Goal: Task Accomplishment & Management: Manage account settings

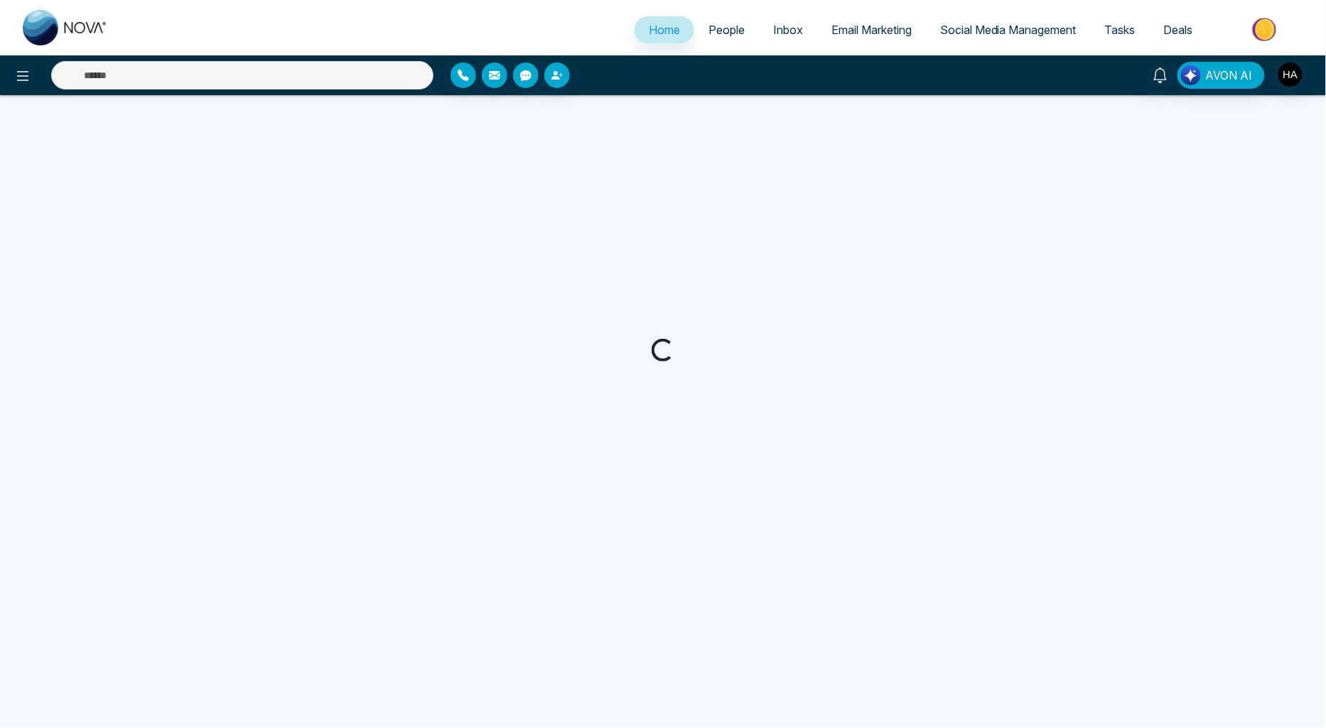
select select "*"
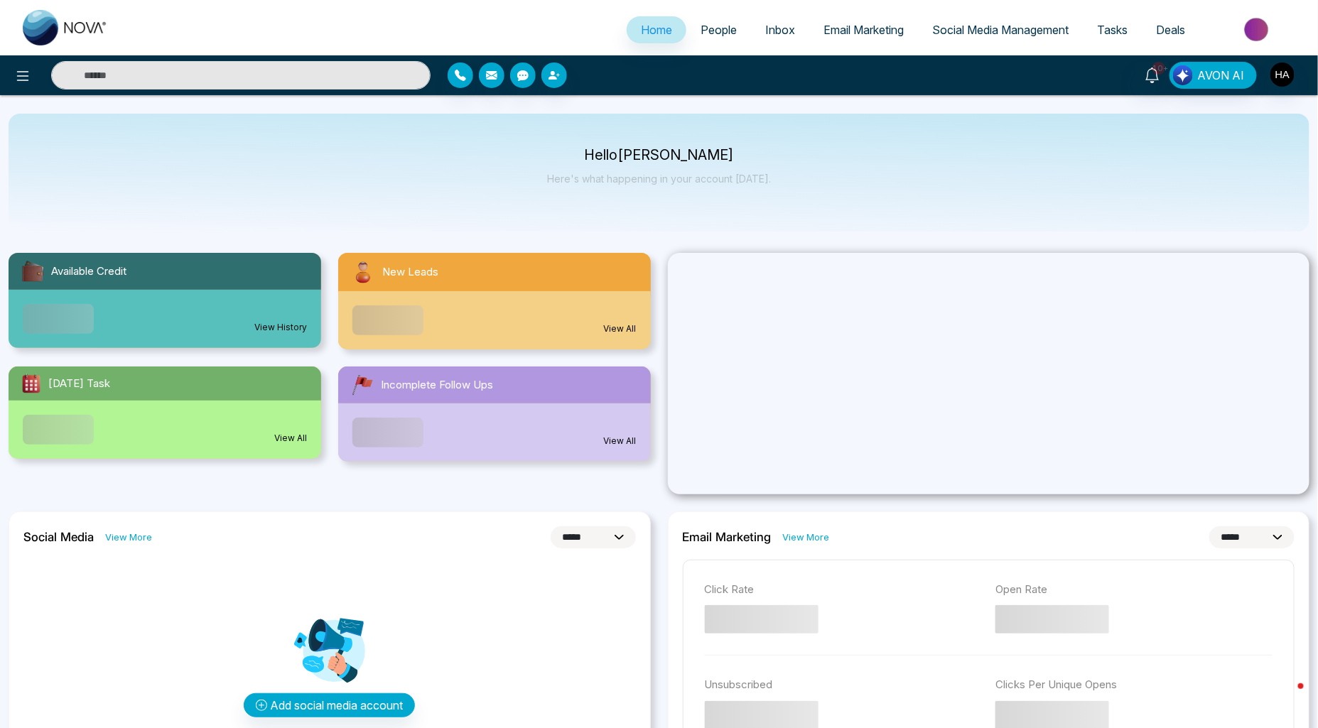
click at [712, 30] on span "People" at bounding box center [718, 30] width 36 height 14
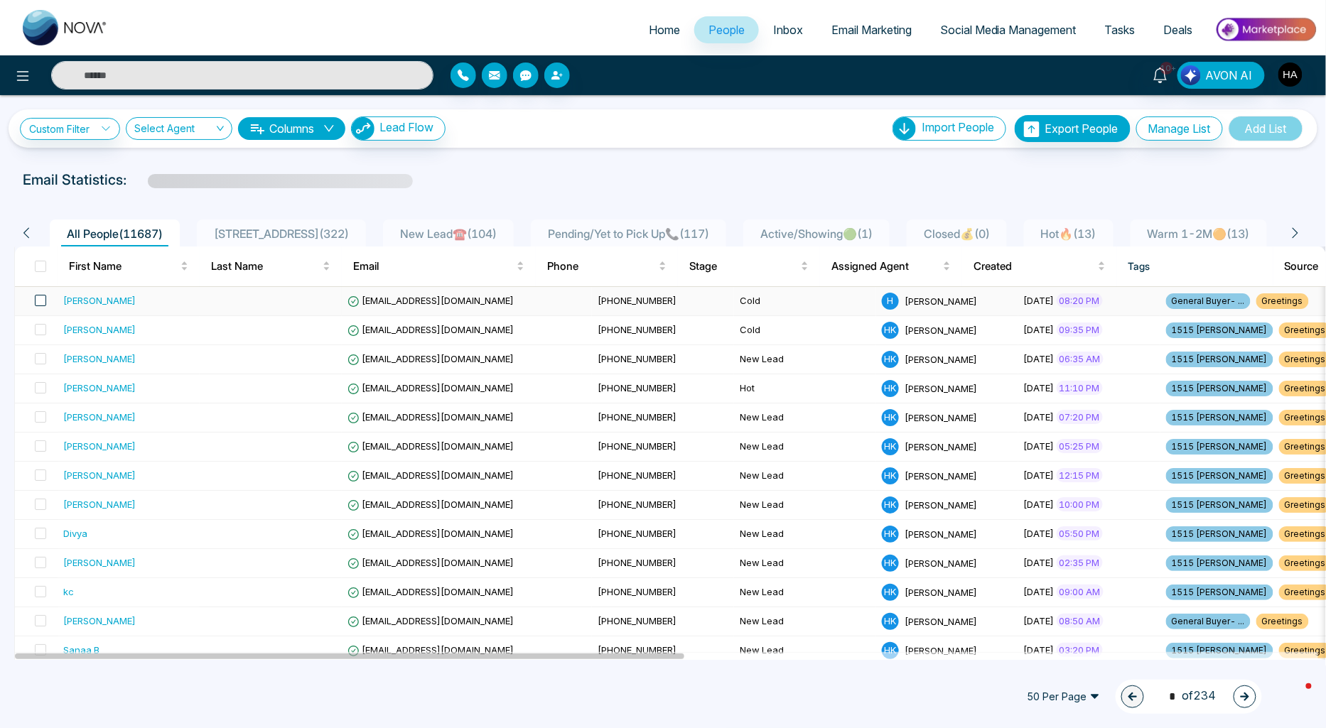
click at [37, 297] on span at bounding box center [40, 300] width 11 height 11
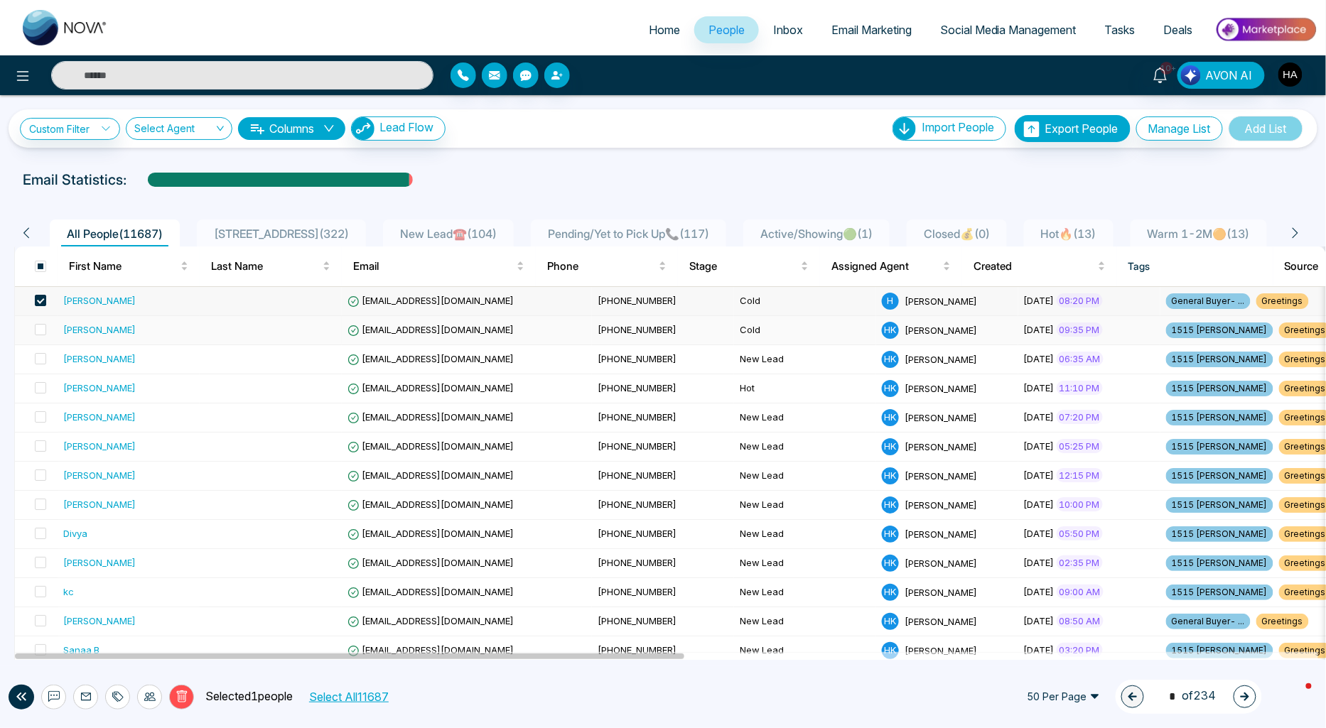
drag, startPoint x: 38, startPoint y: 330, endPoint x: 38, endPoint y: 341, distance: 10.7
click at [38, 331] on span at bounding box center [40, 329] width 11 height 11
click at [40, 361] on span at bounding box center [40, 358] width 11 height 11
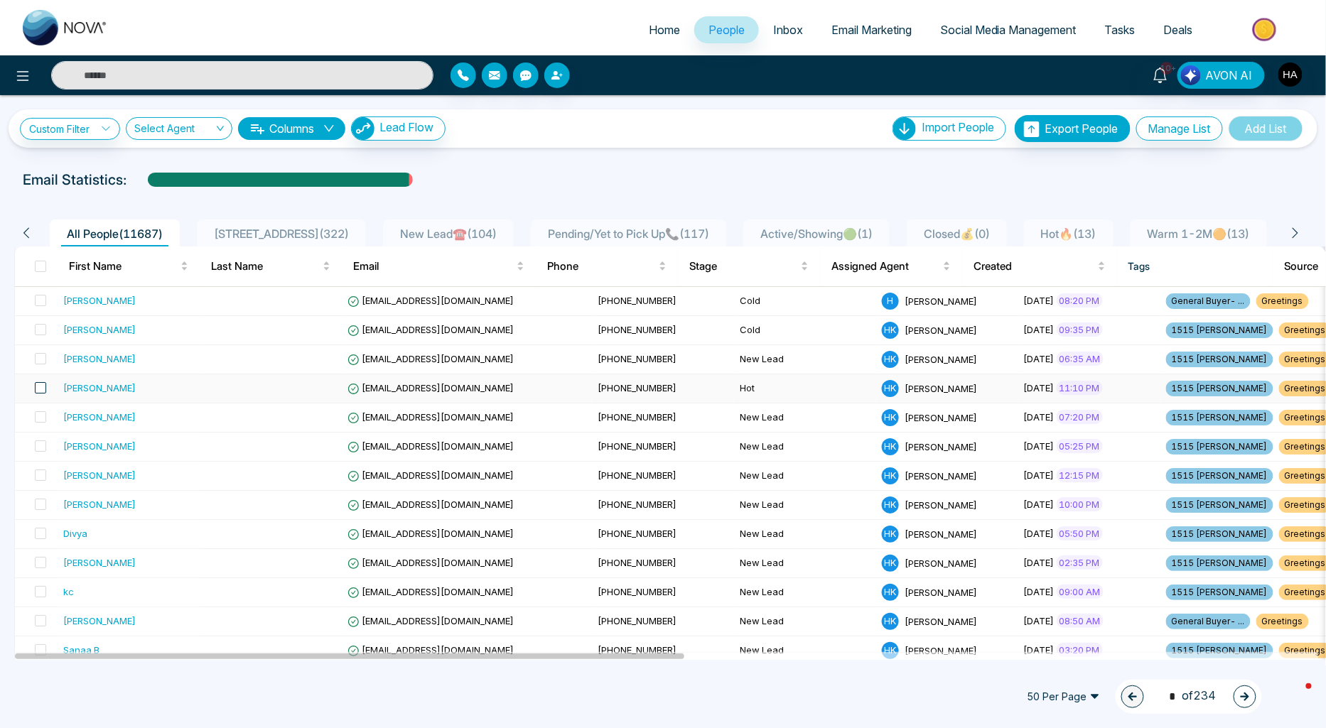
click at [38, 392] on span at bounding box center [40, 387] width 11 height 11
click at [43, 306] on label at bounding box center [36, 301] width 20 height 16
click at [36, 335] on span at bounding box center [40, 329] width 11 height 11
click at [44, 360] on span at bounding box center [40, 358] width 11 height 11
drag, startPoint x: 43, startPoint y: 416, endPoint x: 38, endPoint y: 440, distance: 24.5
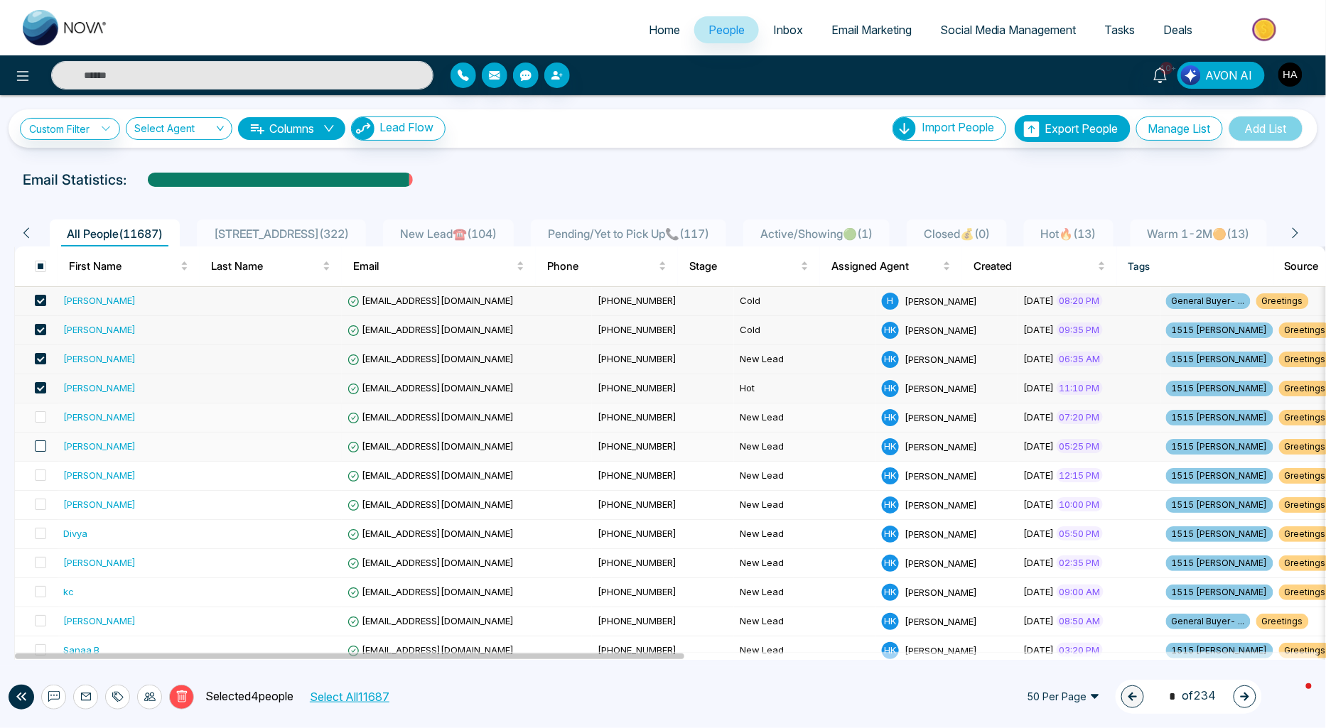
click at [41, 418] on span at bounding box center [40, 416] width 11 height 11
click at [40, 446] on span at bounding box center [40, 445] width 11 height 11
drag, startPoint x: 40, startPoint y: 477, endPoint x: 40, endPoint y: 491, distance: 14.2
click at [40, 478] on span at bounding box center [40, 475] width 11 height 11
drag, startPoint x: 40, startPoint y: 504, endPoint x: 39, endPoint y: 524, distance: 19.9
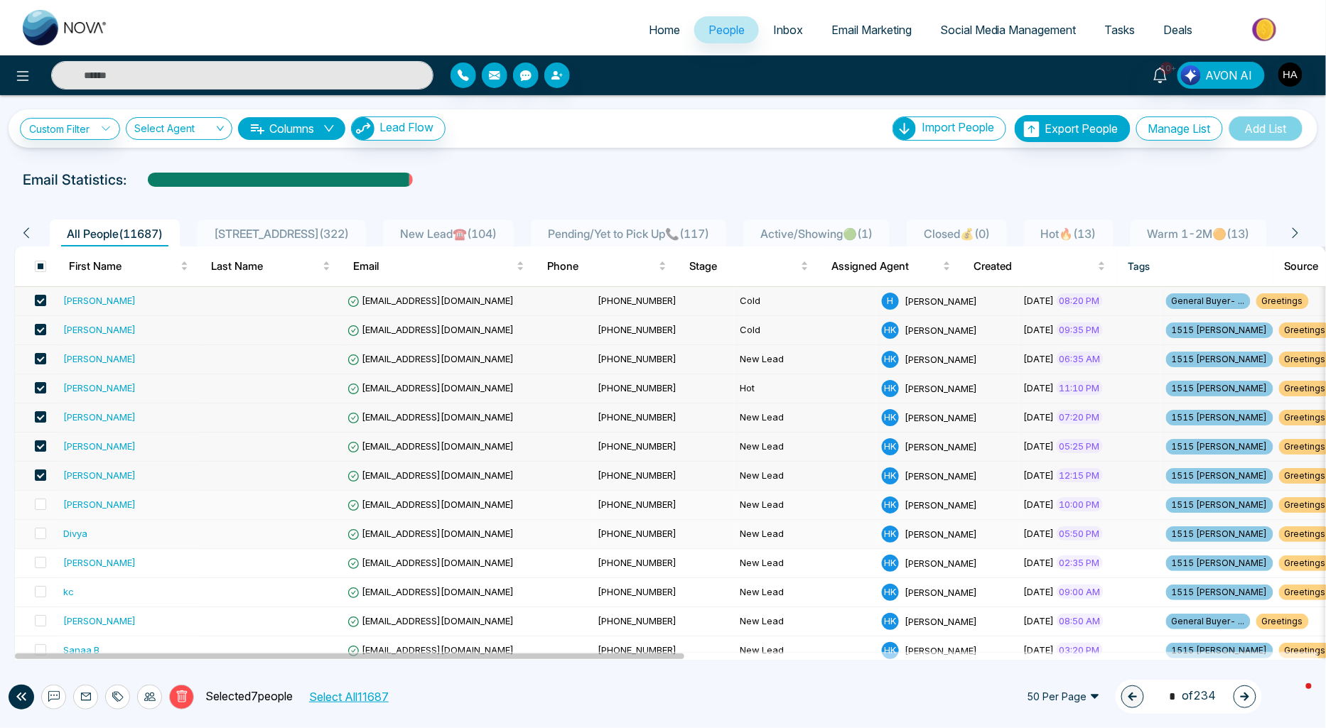
click at [40, 507] on span at bounding box center [40, 504] width 11 height 11
click at [40, 538] on span at bounding box center [40, 533] width 11 height 11
drag, startPoint x: 40, startPoint y: 564, endPoint x: 40, endPoint y: 581, distance: 17.1
click at [40, 569] on label at bounding box center [36, 564] width 20 height 16
click at [40, 588] on span at bounding box center [40, 591] width 11 height 11
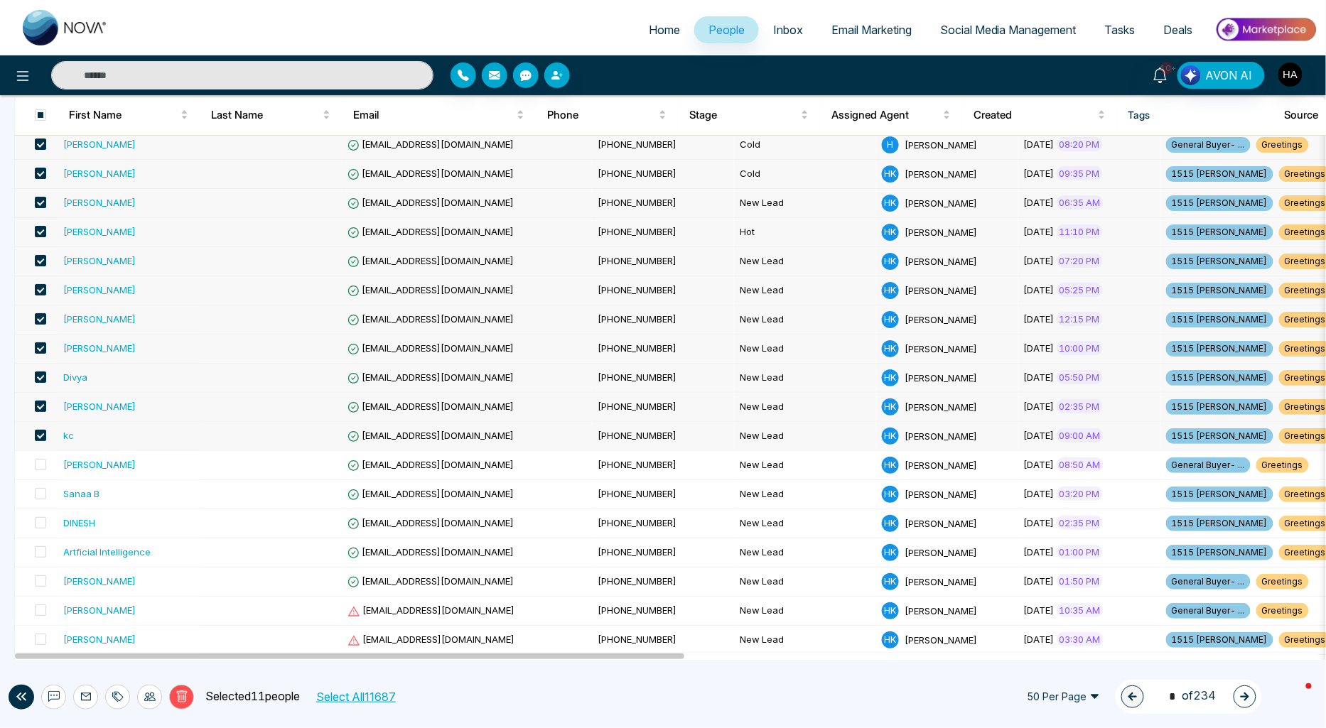
scroll to position [158, 0]
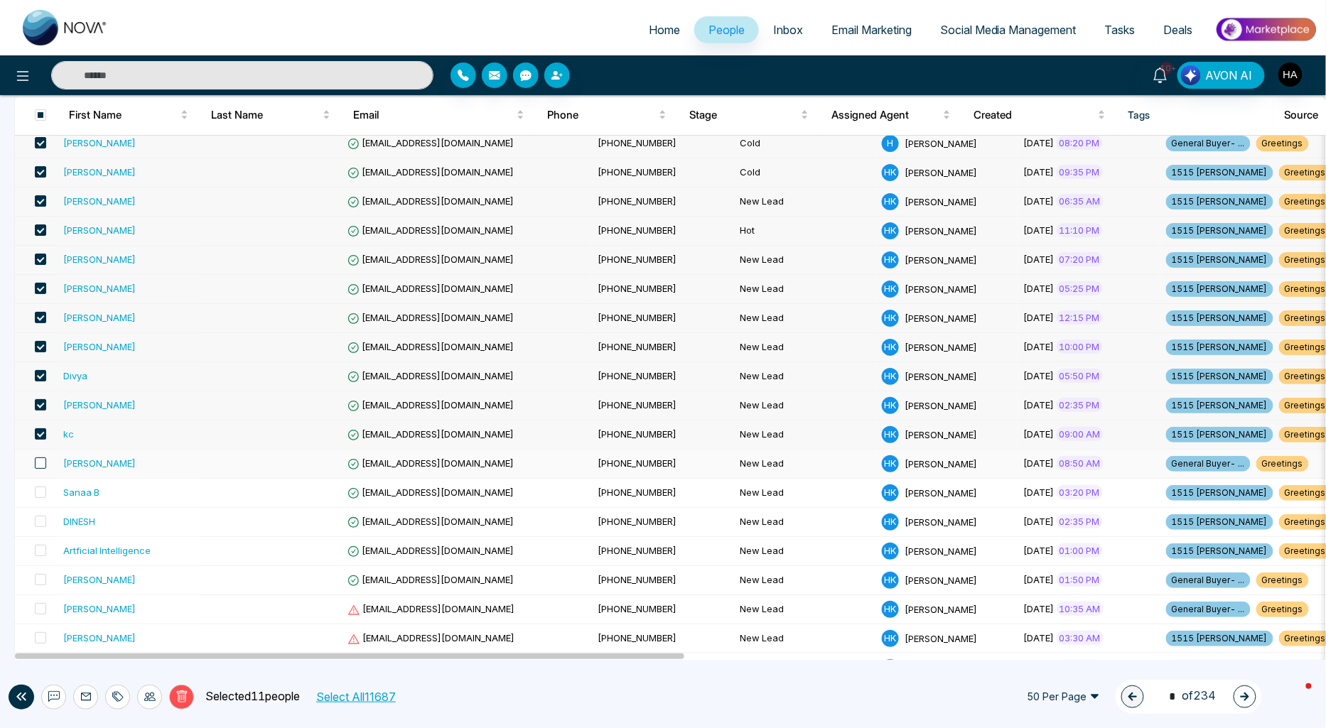
click at [36, 465] on span at bounding box center [40, 463] width 11 height 11
drag, startPoint x: 38, startPoint y: 494, endPoint x: 39, endPoint y: 526, distance: 31.3
click at [39, 494] on span at bounding box center [40, 492] width 11 height 11
click at [39, 526] on span at bounding box center [40, 521] width 11 height 11
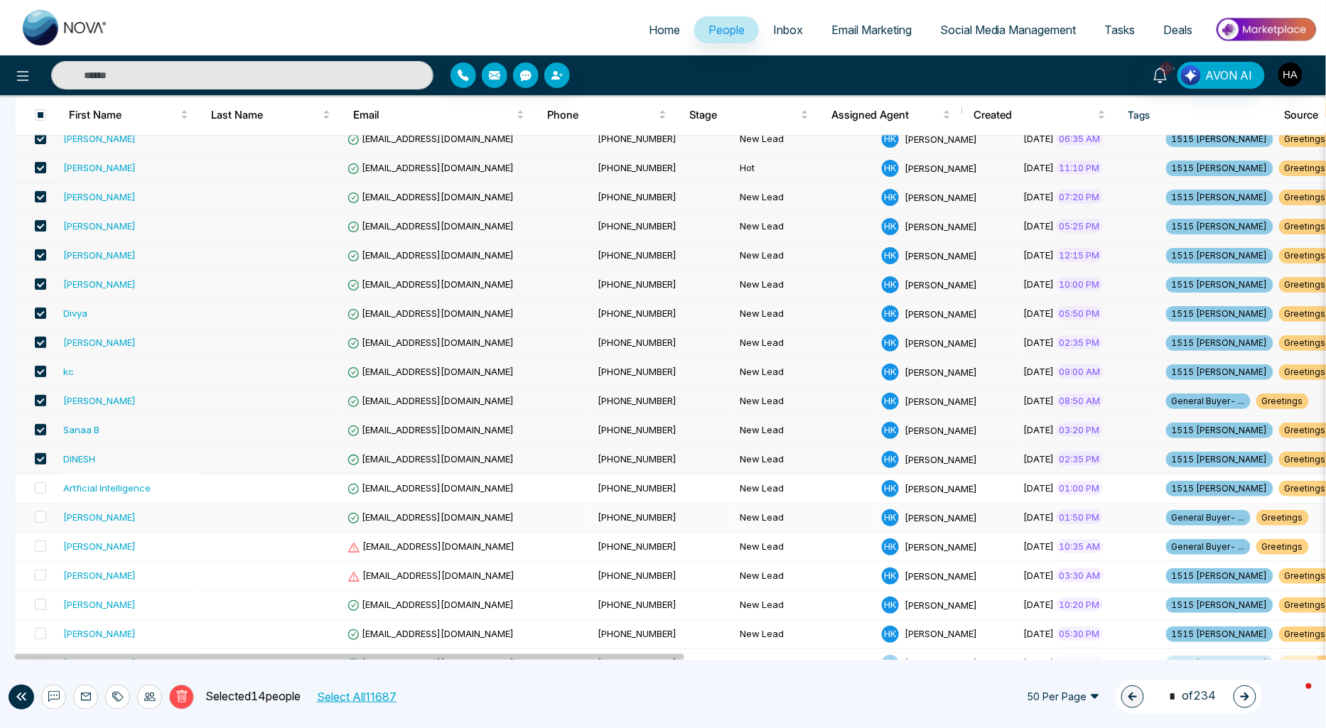
scroll to position [237, 0]
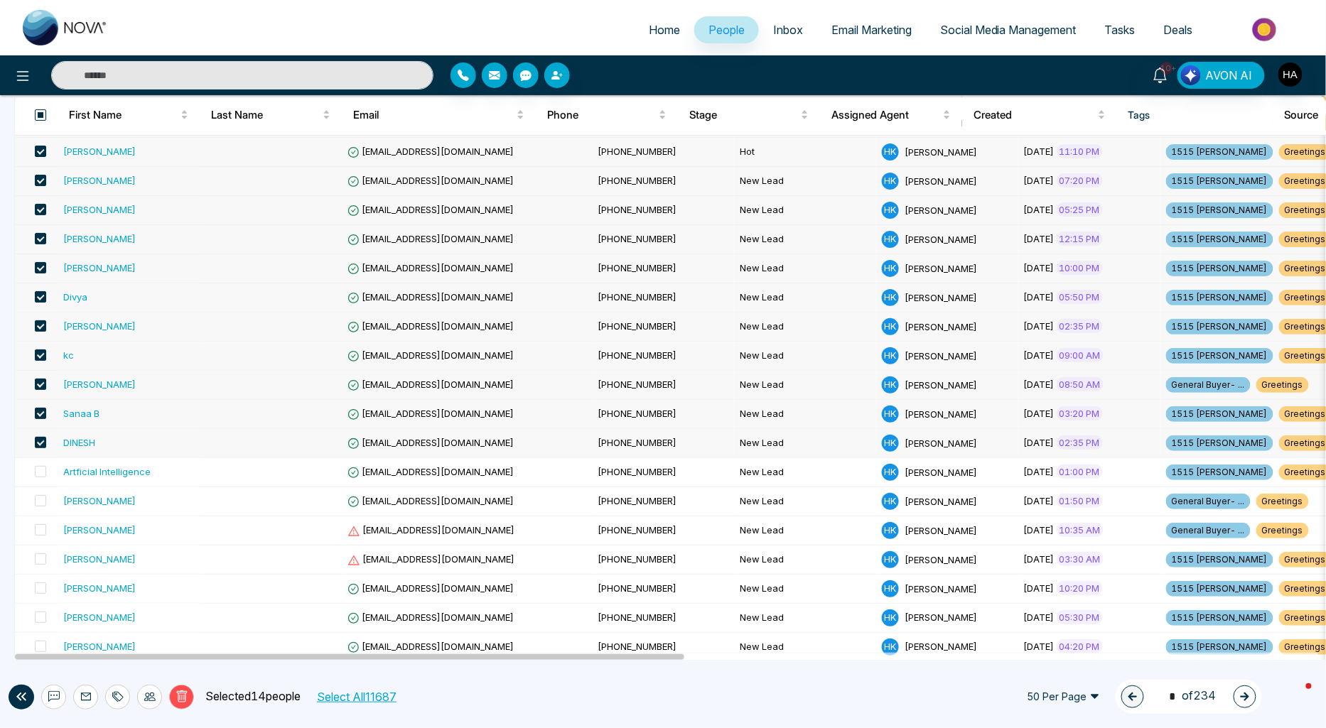
click at [44, 112] on span at bounding box center [40, 114] width 11 height 11
click at [82, 437] on div "DINESH" at bounding box center [79, 442] width 32 height 14
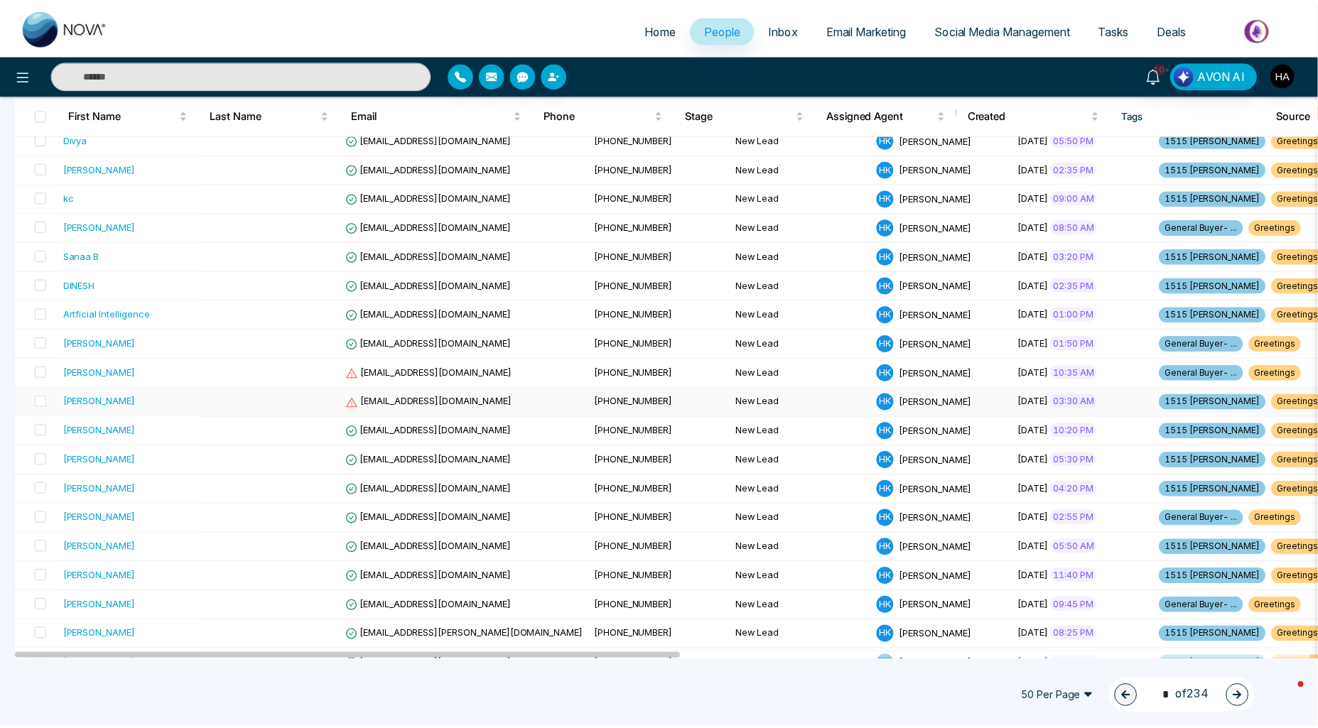
scroll to position [789, 0]
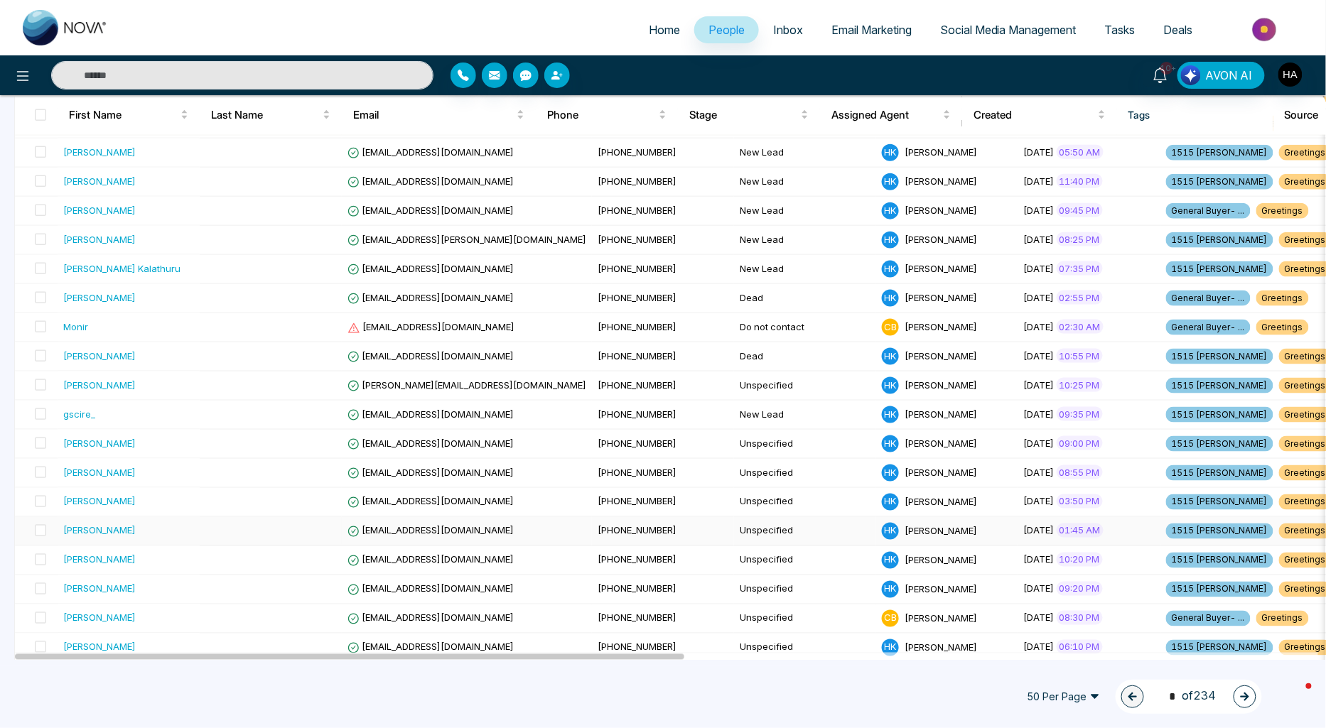
click at [86, 535] on div "[PERSON_NAME]" at bounding box center [99, 531] width 72 height 14
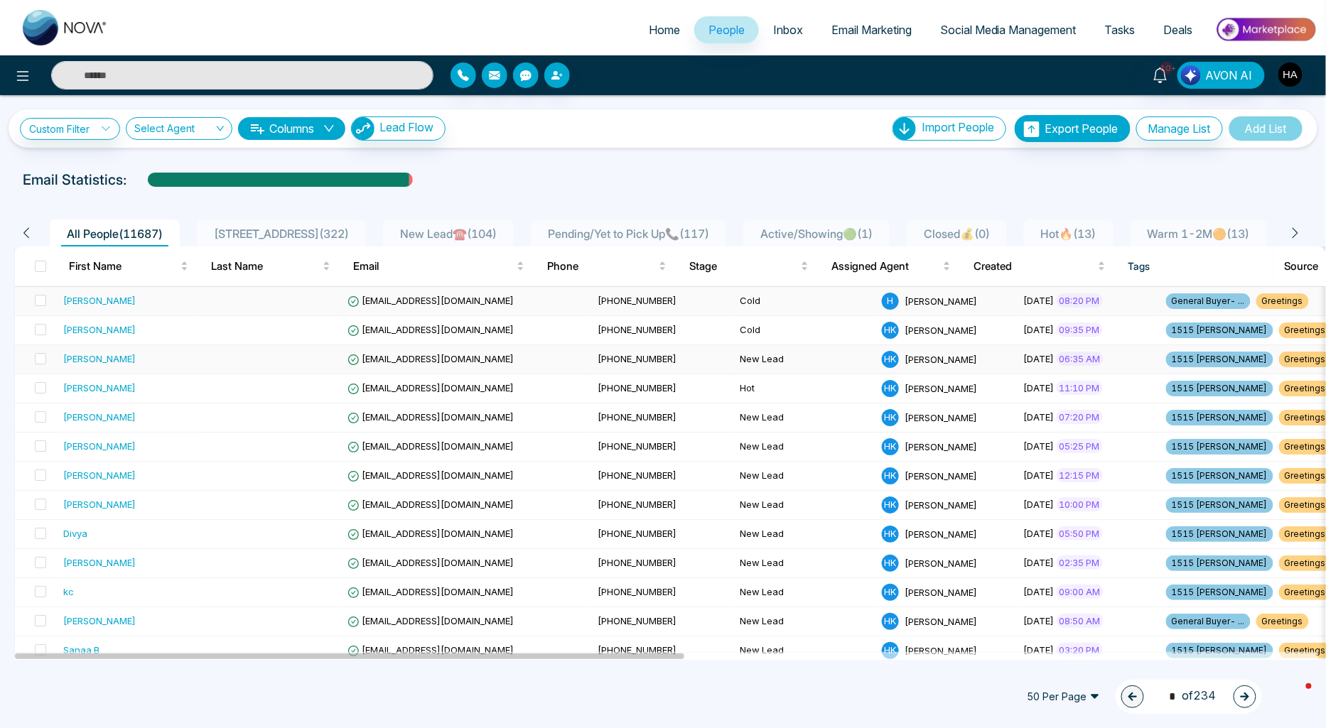
drag, startPoint x: 44, startPoint y: 298, endPoint x: 45, endPoint y: 349, distance: 50.5
click at [43, 303] on span at bounding box center [40, 300] width 11 height 11
click at [43, 327] on span at bounding box center [40, 329] width 11 height 11
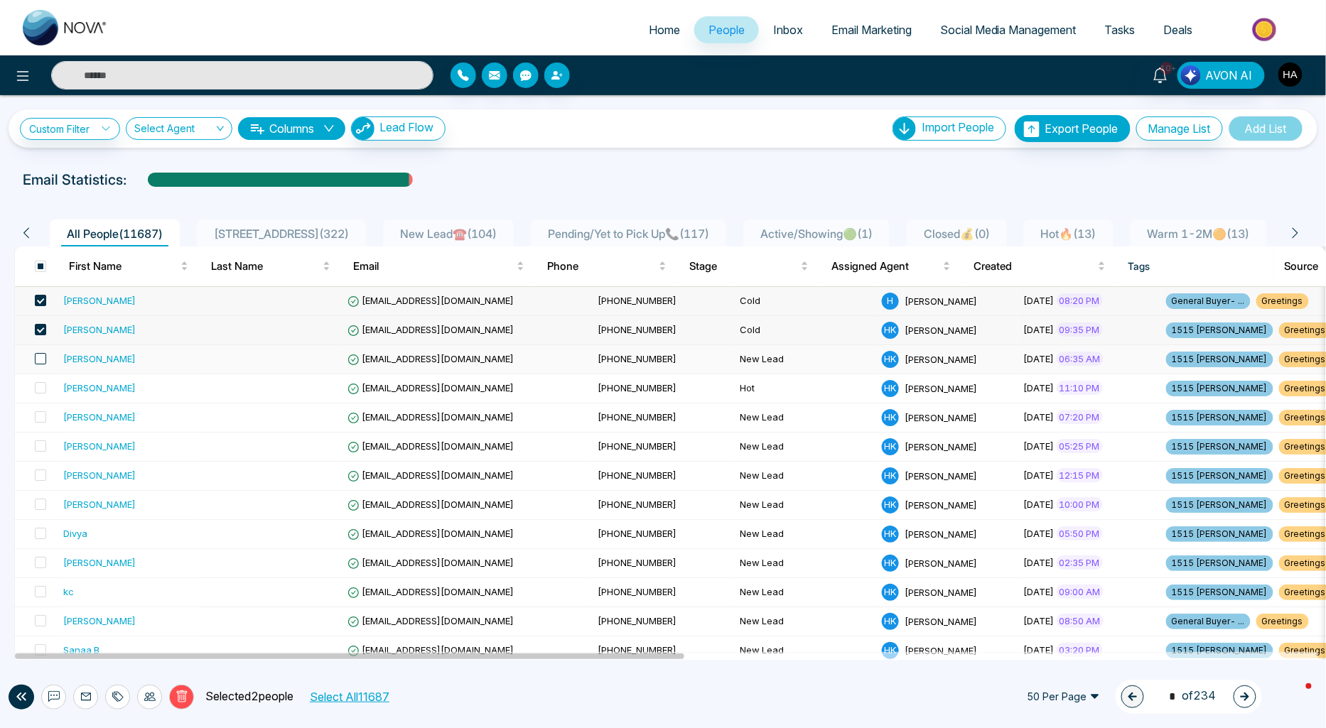
click at [40, 357] on span at bounding box center [40, 358] width 11 height 11
drag, startPoint x: 40, startPoint y: 386, endPoint x: 41, endPoint y: 400, distance: 14.2
click at [41, 386] on span at bounding box center [40, 387] width 11 height 11
click at [46, 418] on td at bounding box center [36, 418] width 43 height 29
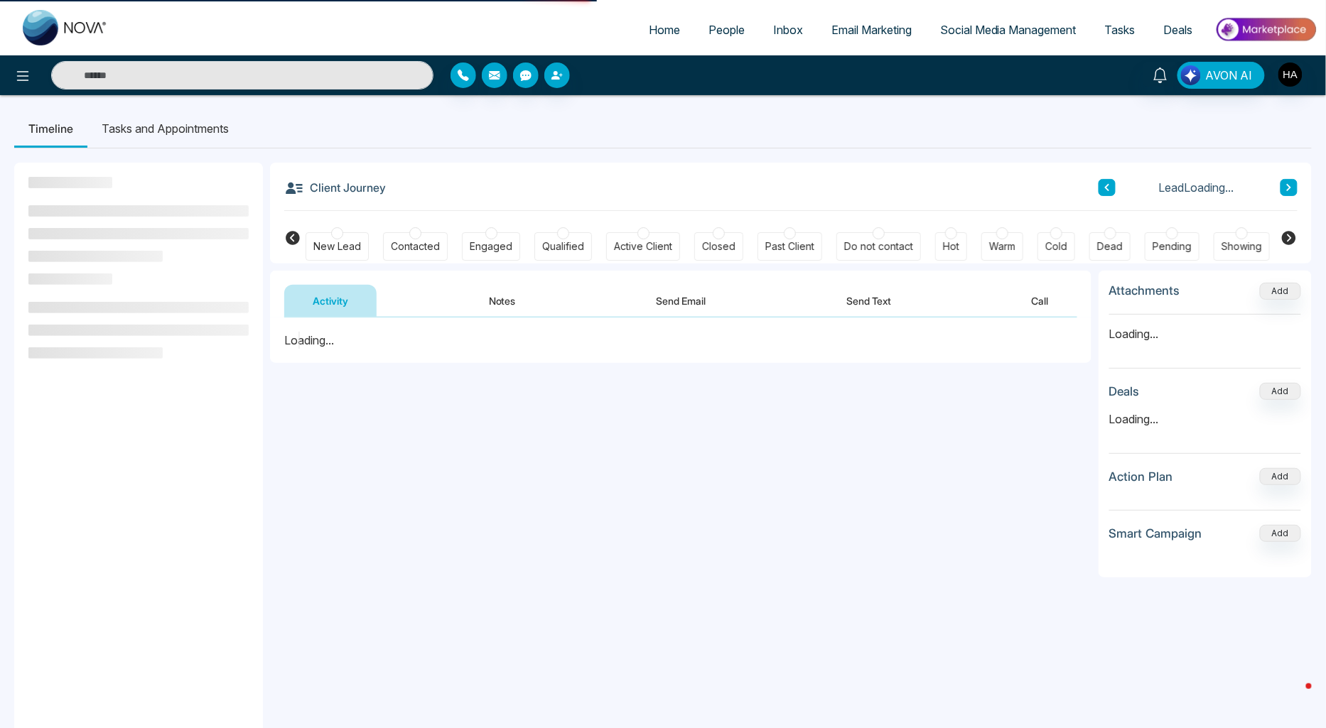
click at [43, 443] on aside at bounding box center [138, 527] width 249 height 728
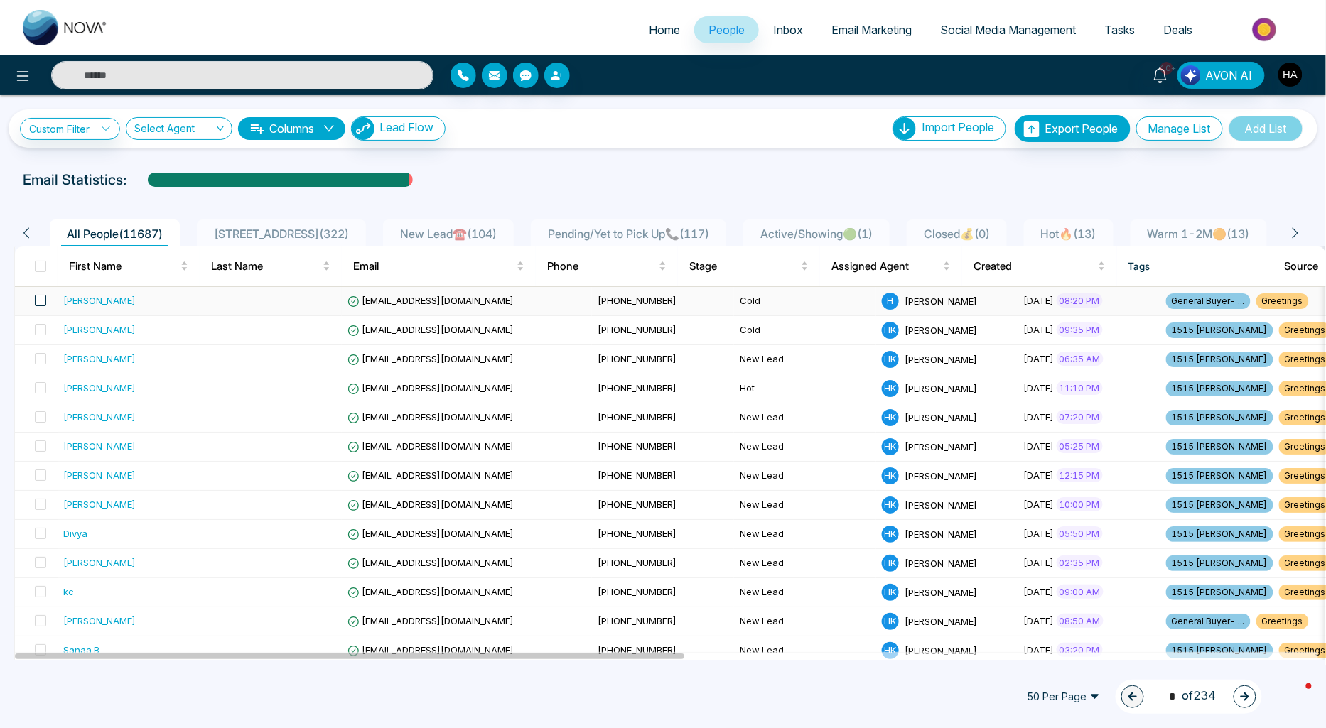
click at [36, 303] on span at bounding box center [40, 300] width 11 height 11
click at [39, 324] on span at bounding box center [40, 329] width 11 height 11
click at [40, 354] on span at bounding box center [40, 358] width 11 height 11
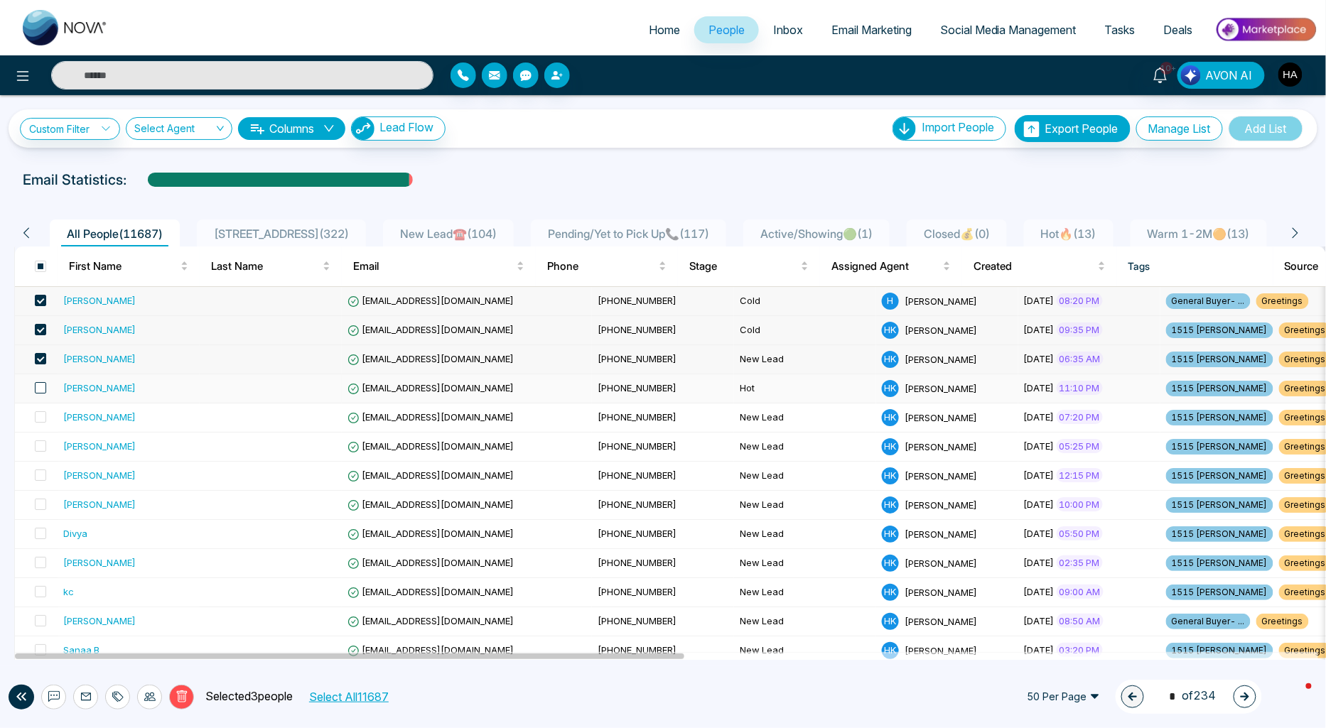
click at [44, 386] on span at bounding box center [40, 387] width 11 height 11
click at [43, 414] on span at bounding box center [40, 416] width 11 height 11
click at [41, 445] on span at bounding box center [40, 445] width 11 height 11
click at [43, 476] on span at bounding box center [40, 475] width 11 height 11
click at [38, 507] on span at bounding box center [40, 504] width 11 height 11
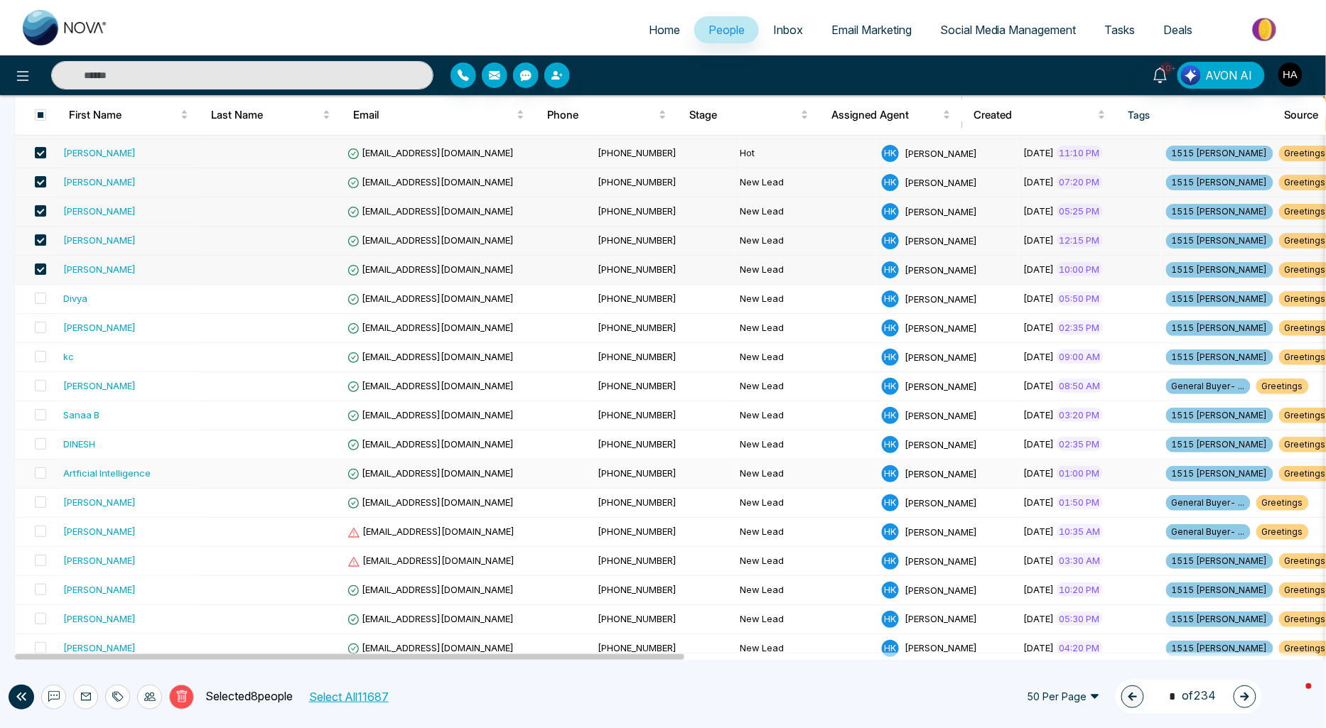
scroll to position [237, 0]
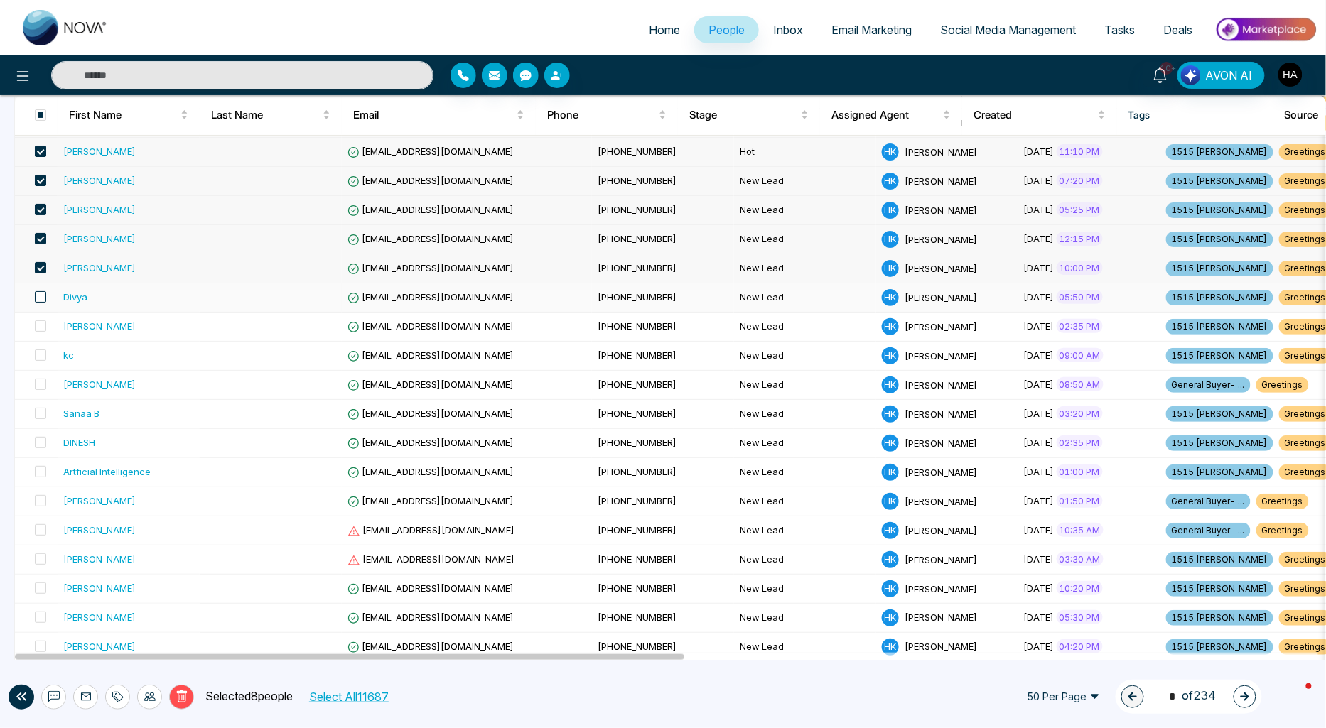
click at [37, 295] on span at bounding box center [40, 296] width 11 height 11
click at [45, 324] on span at bounding box center [40, 325] width 11 height 11
click at [45, 352] on span at bounding box center [40, 355] width 11 height 11
click at [41, 382] on span at bounding box center [40, 384] width 11 height 11
click at [38, 410] on span at bounding box center [40, 413] width 11 height 11
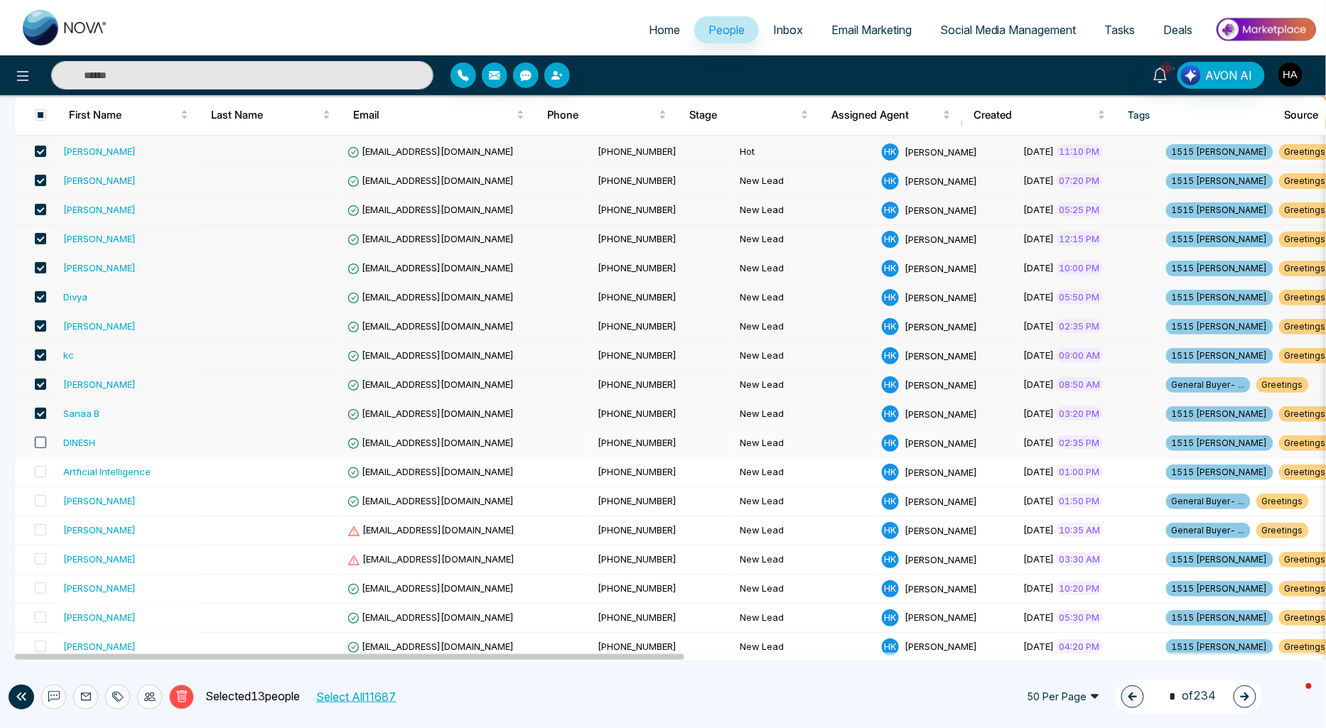
click at [45, 443] on span at bounding box center [40, 442] width 11 height 11
click at [40, 473] on span at bounding box center [40, 471] width 11 height 11
click at [43, 498] on span at bounding box center [40, 500] width 11 height 11
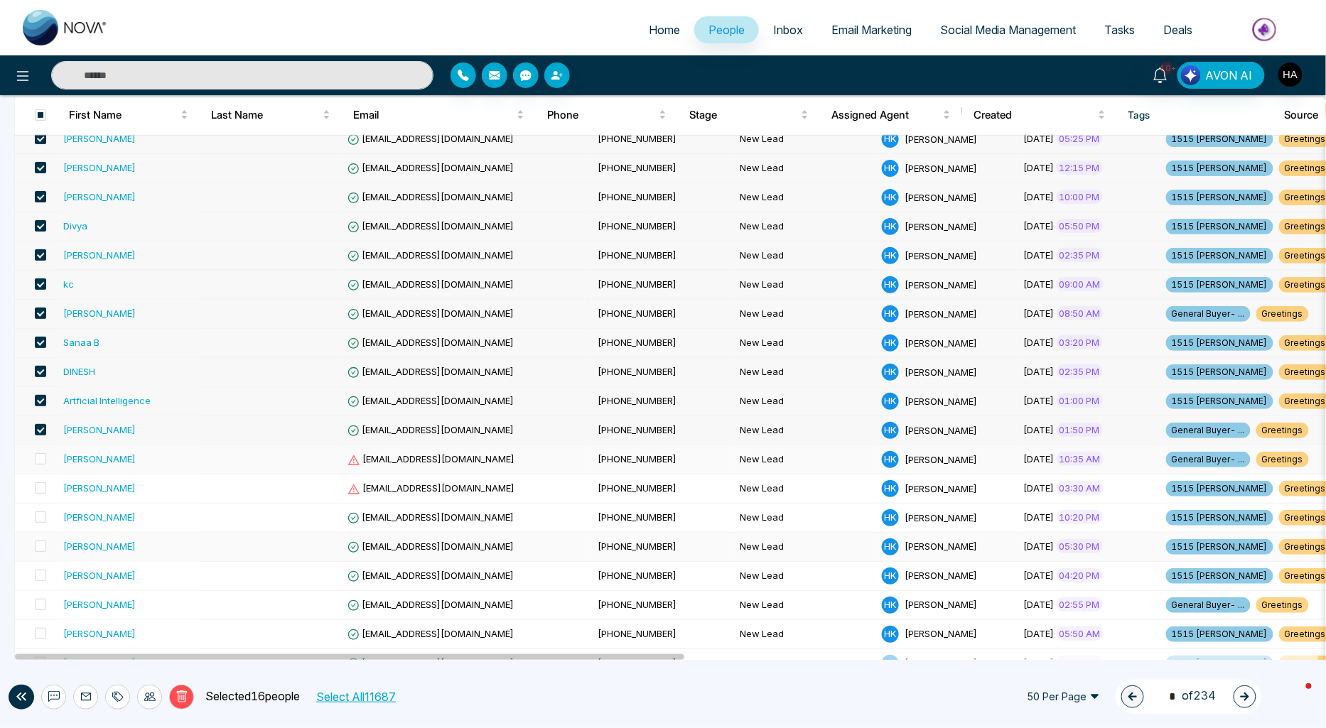
scroll to position [394, 0]
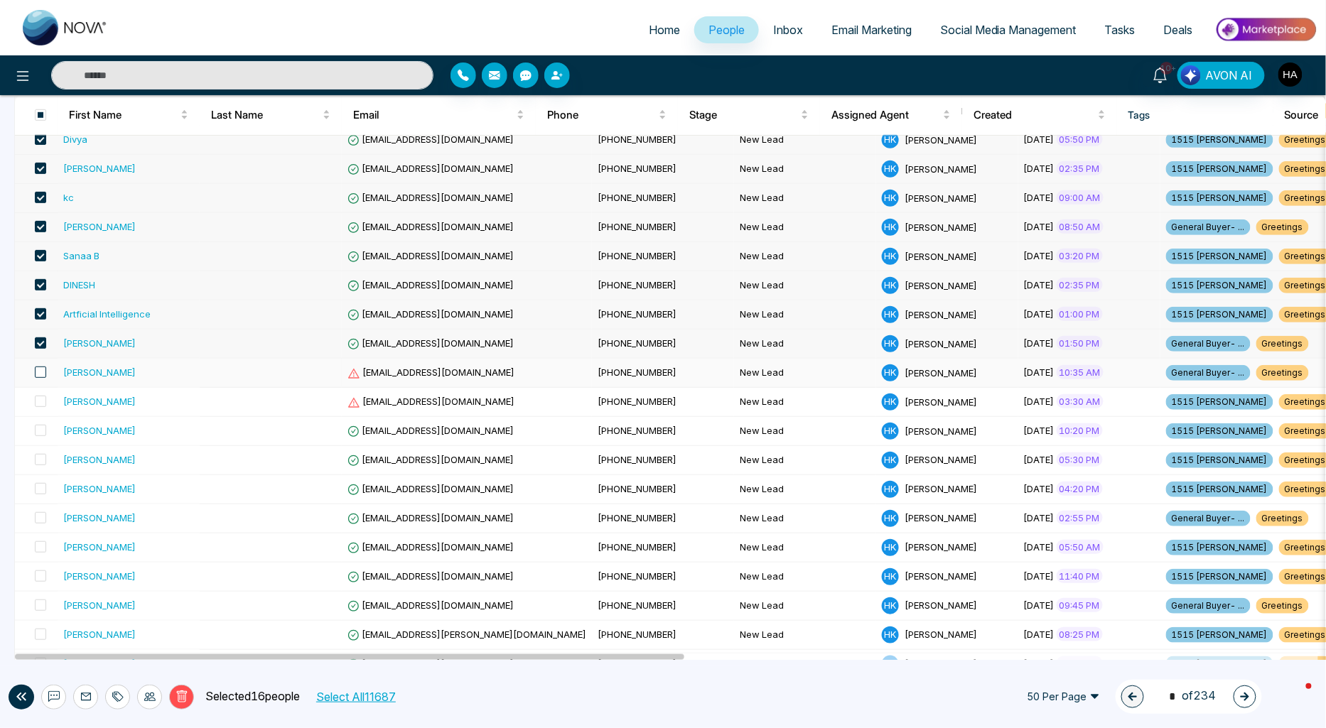
click at [37, 372] on span at bounding box center [40, 372] width 11 height 11
click at [44, 401] on span at bounding box center [40, 401] width 11 height 11
click at [38, 433] on span at bounding box center [40, 430] width 11 height 11
click at [38, 458] on span at bounding box center [40, 459] width 11 height 11
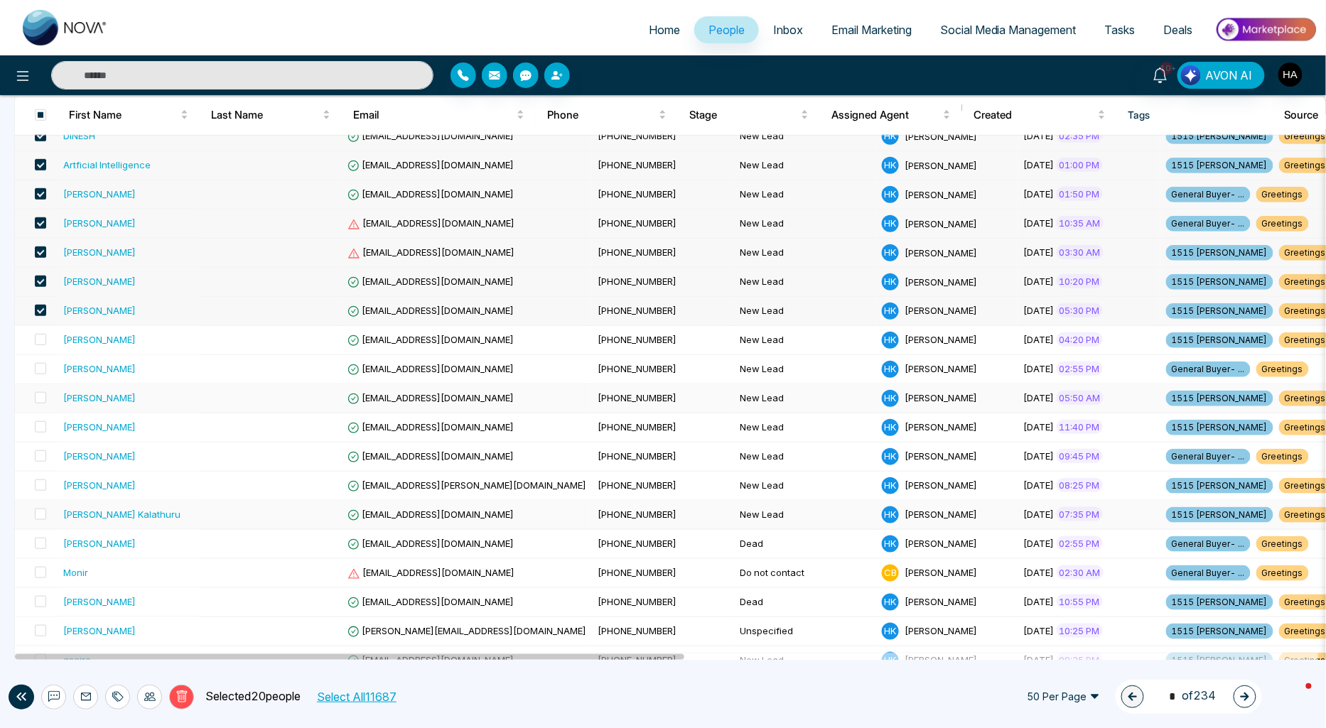
scroll to position [631, 0]
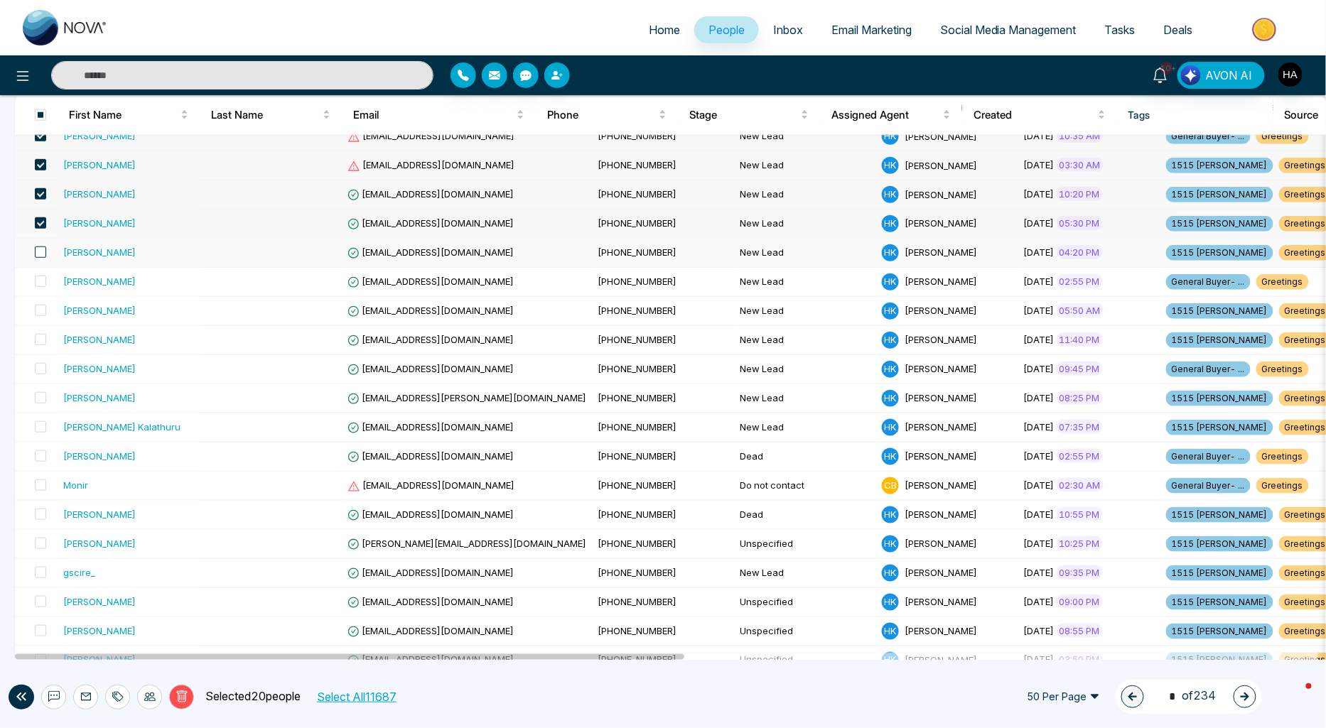
click at [38, 251] on span at bounding box center [40, 252] width 11 height 11
click at [39, 280] on span at bounding box center [40, 281] width 11 height 11
click at [43, 307] on span at bounding box center [40, 310] width 11 height 11
click at [40, 342] on span at bounding box center [40, 339] width 11 height 11
click at [38, 370] on span at bounding box center [40, 368] width 11 height 11
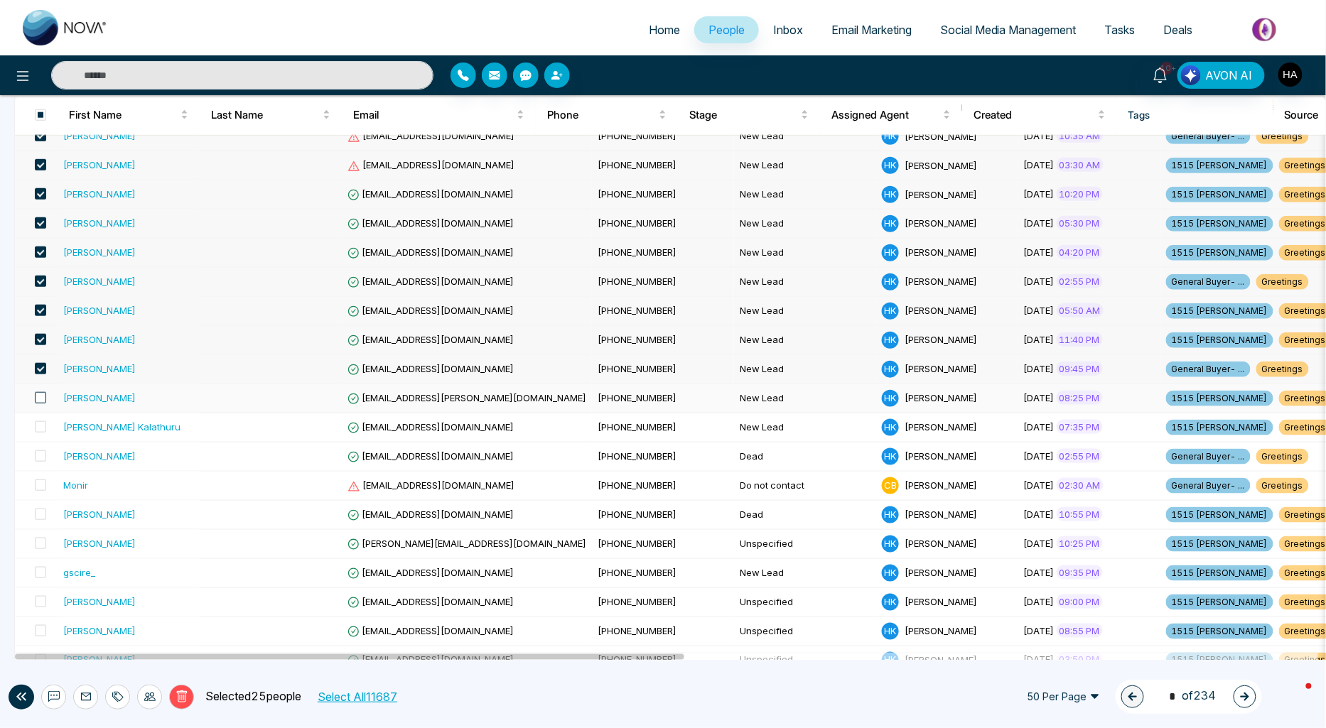
click at [38, 399] on span at bounding box center [40, 397] width 11 height 11
click at [39, 424] on span at bounding box center [40, 426] width 11 height 11
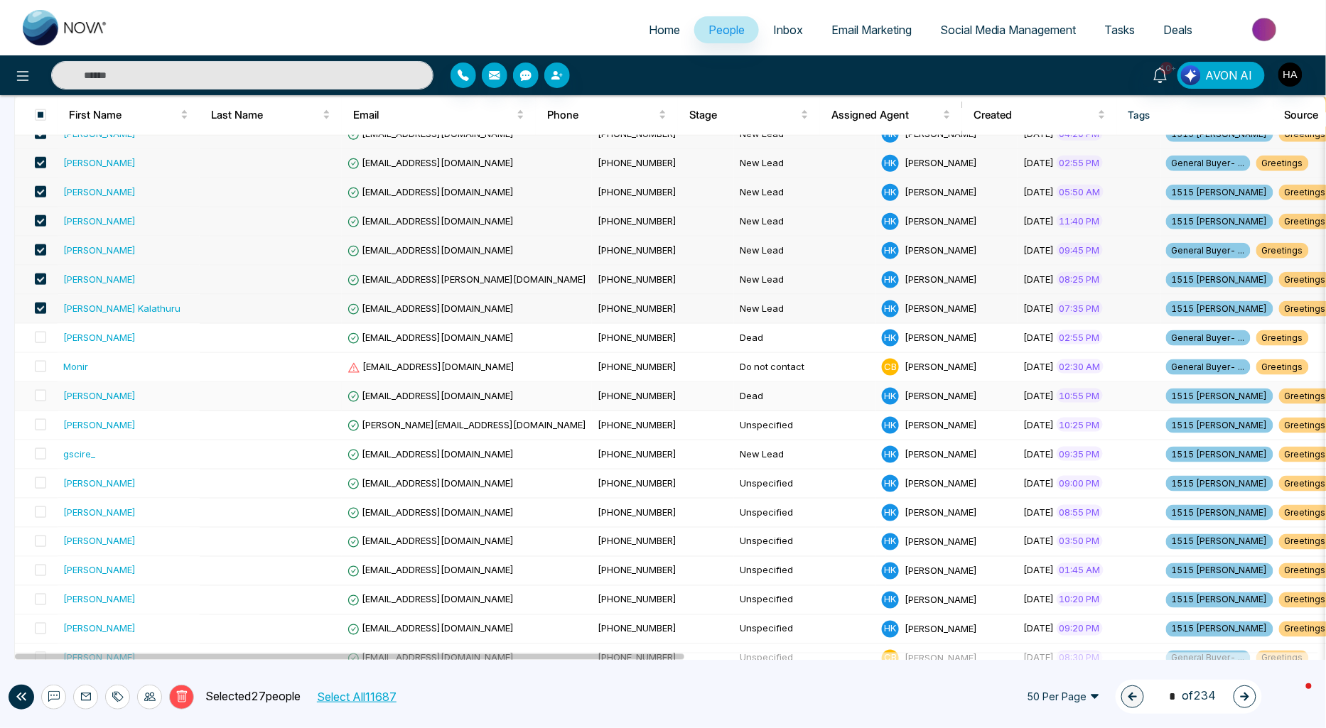
scroll to position [789, 0]
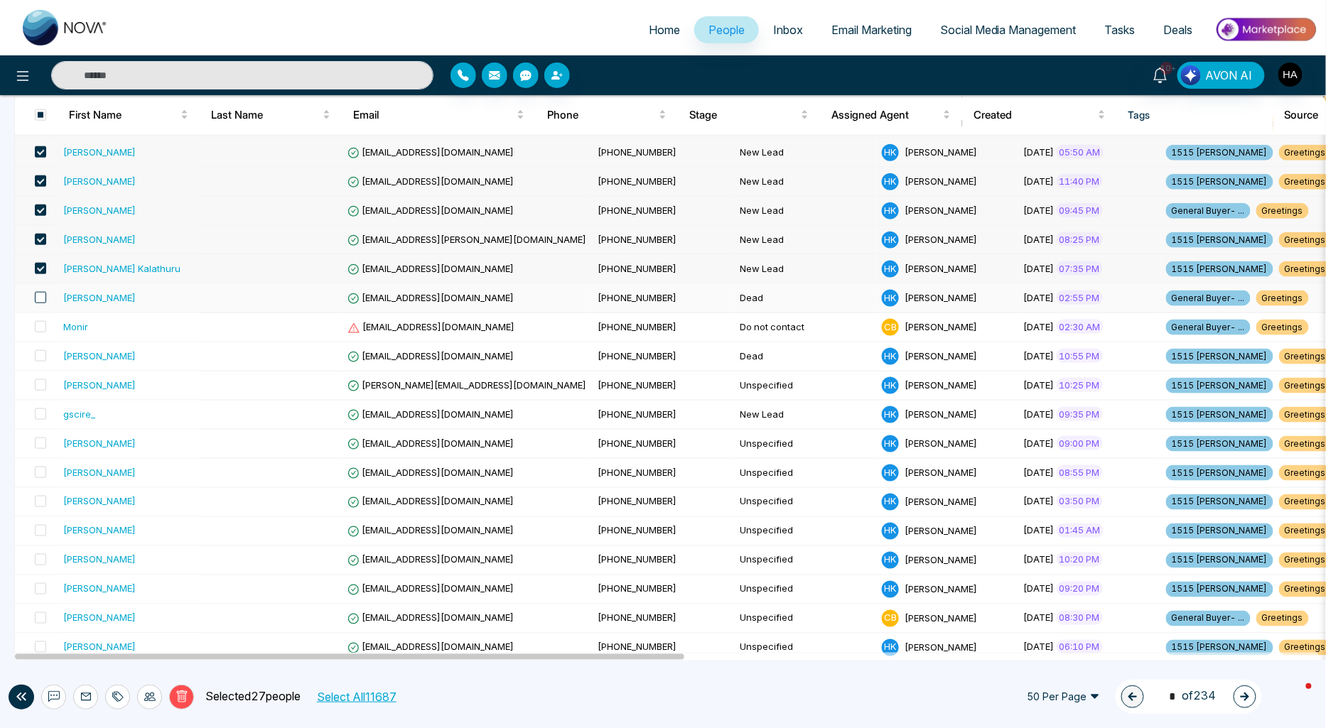
click at [38, 298] on span at bounding box center [40, 297] width 11 height 11
click at [39, 329] on span at bounding box center [40, 326] width 11 height 11
click at [37, 361] on span at bounding box center [40, 355] width 11 height 11
click at [38, 382] on span at bounding box center [40, 384] width 11 height 11
click at [43, 415] on span at bounding box center [40, 413] width 11 height 11
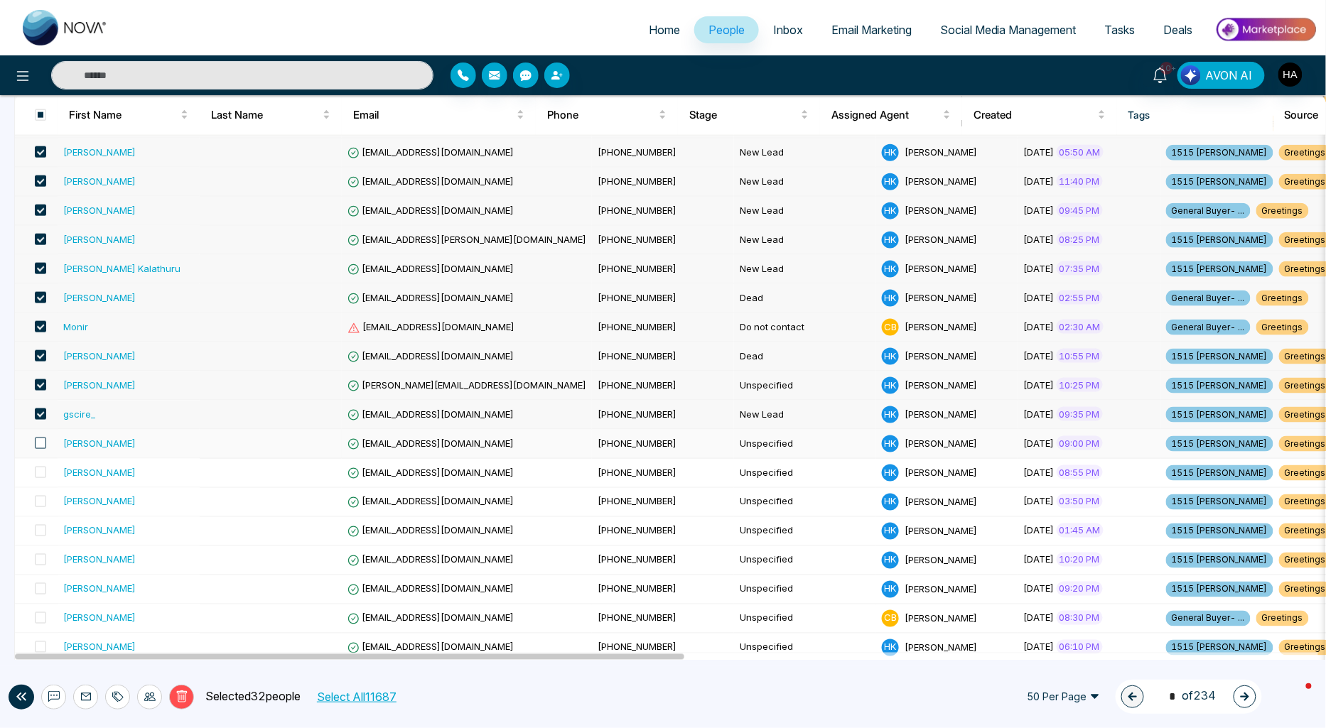
click at [37, 444] on span at bounding box center [40, 443] width 11 height 11
click at [40, 473] on span at bounding box center [40, 472] width 11 height 11
click at [38, 499] on span at bounding box center [40, 501] width 11 height 11
click at [39, 533] on span at bounding box center [40, 530] width 11 height 11
click at [44, 556] on span at bounding box center [40, 559] width 11 height 11
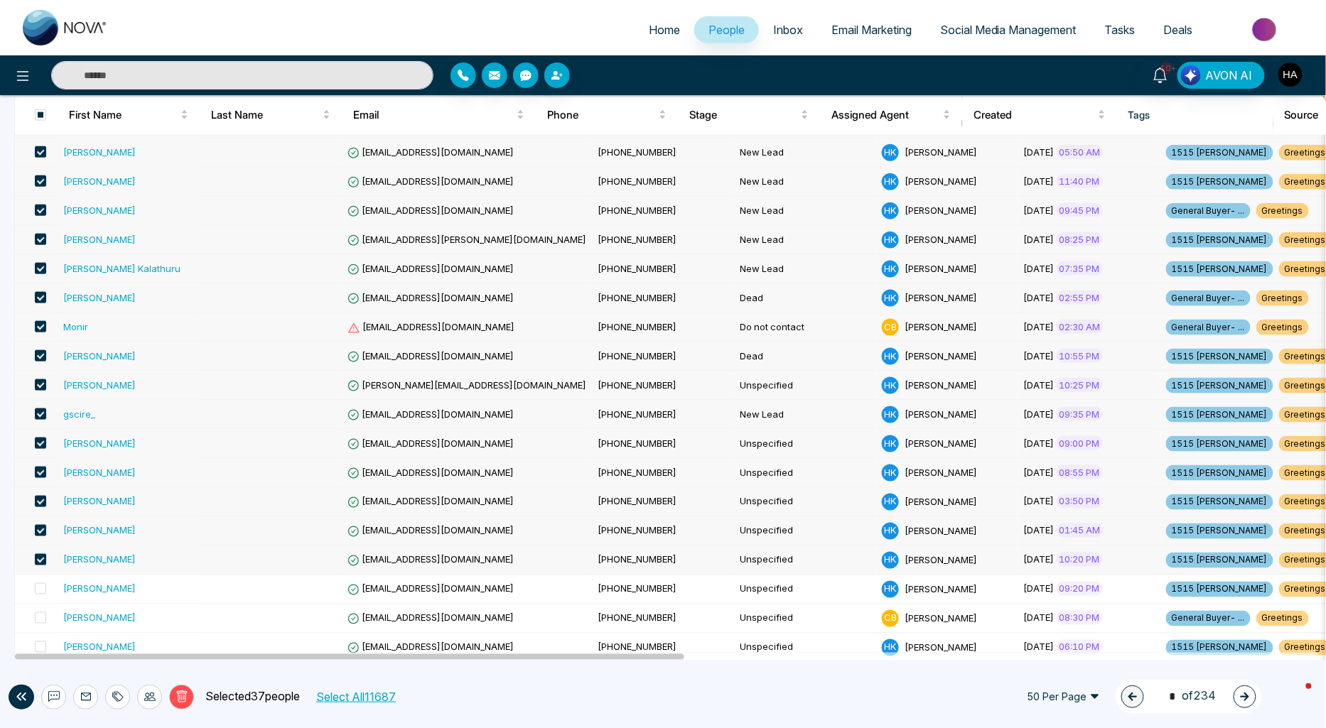
click at [38, 558] on span at bounding box center [40, 559] width 11 height 11
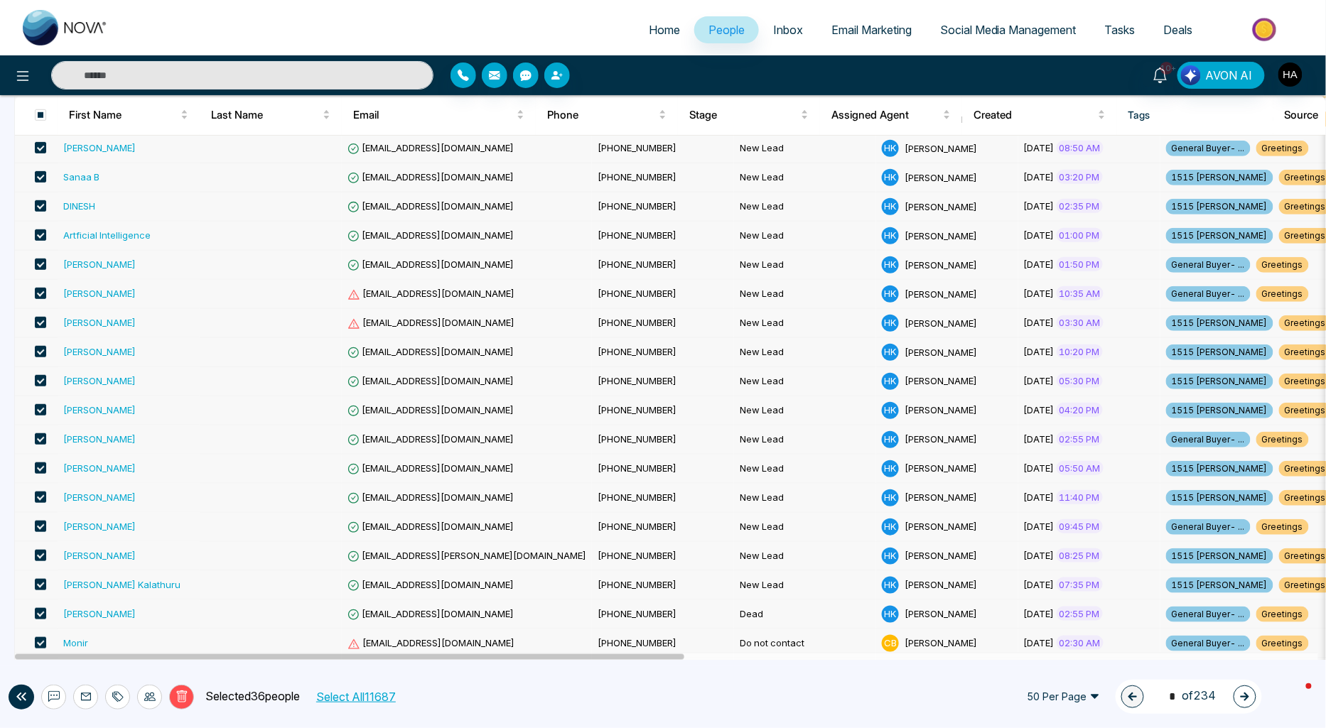
scroll to position [315, 0]
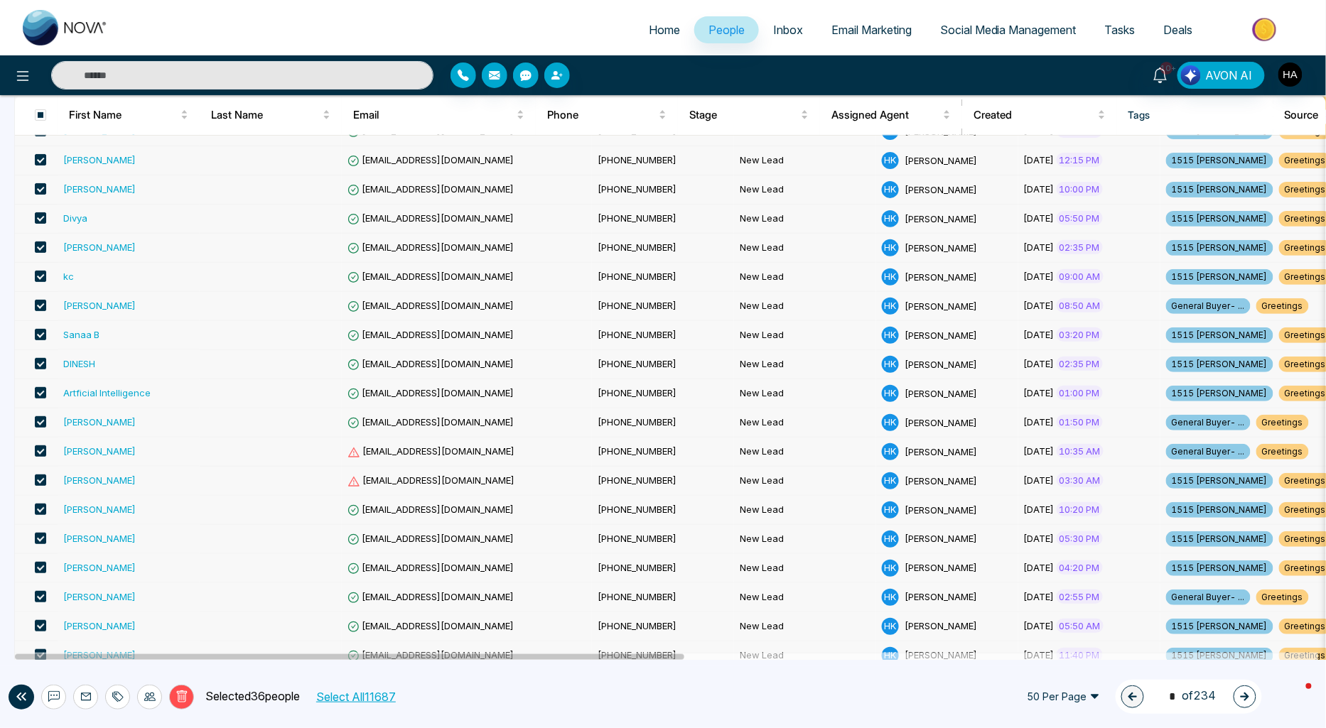
click at [149, 694] on icon at bounding box center [149, 696] width 11 height 11
click at [151, 661] on link "Assign Agent" at bounding box center [121, 667] width 61 height 12
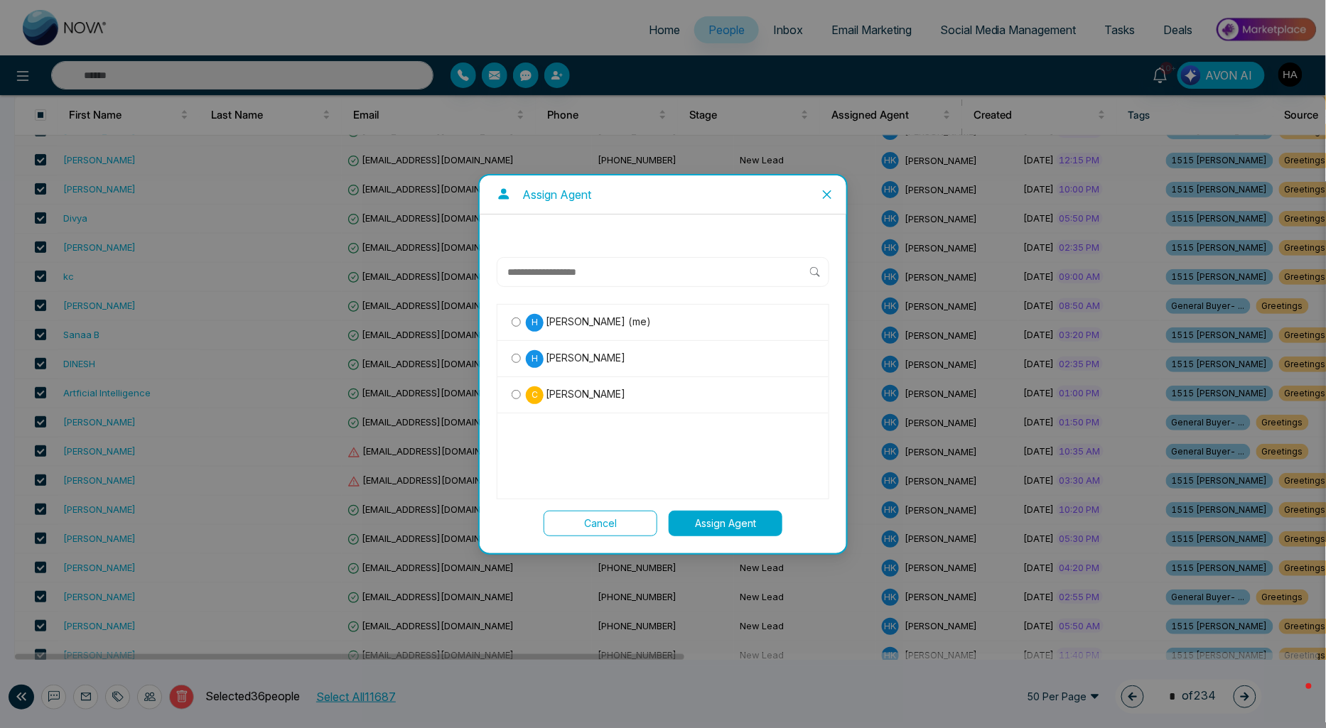
click at [586, 318] on span "[PERSON_NAME] (me)" at bounding box center [596, 322] width 107 height 16
click at [706, 520] on button "Assign Agent" at bounding box center [725, 524] width 114 height 26
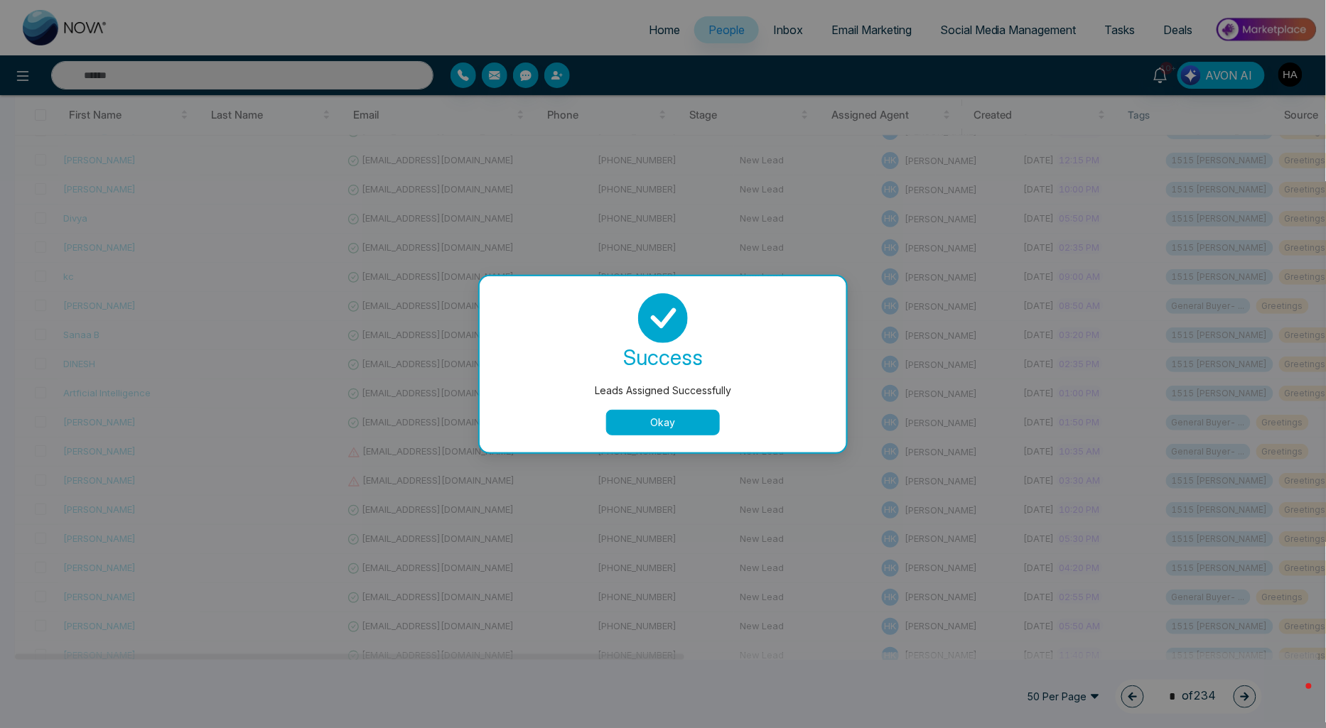
click at [704, 432] on button "Okay" at bounding box center [663, 423] width 114 height 26
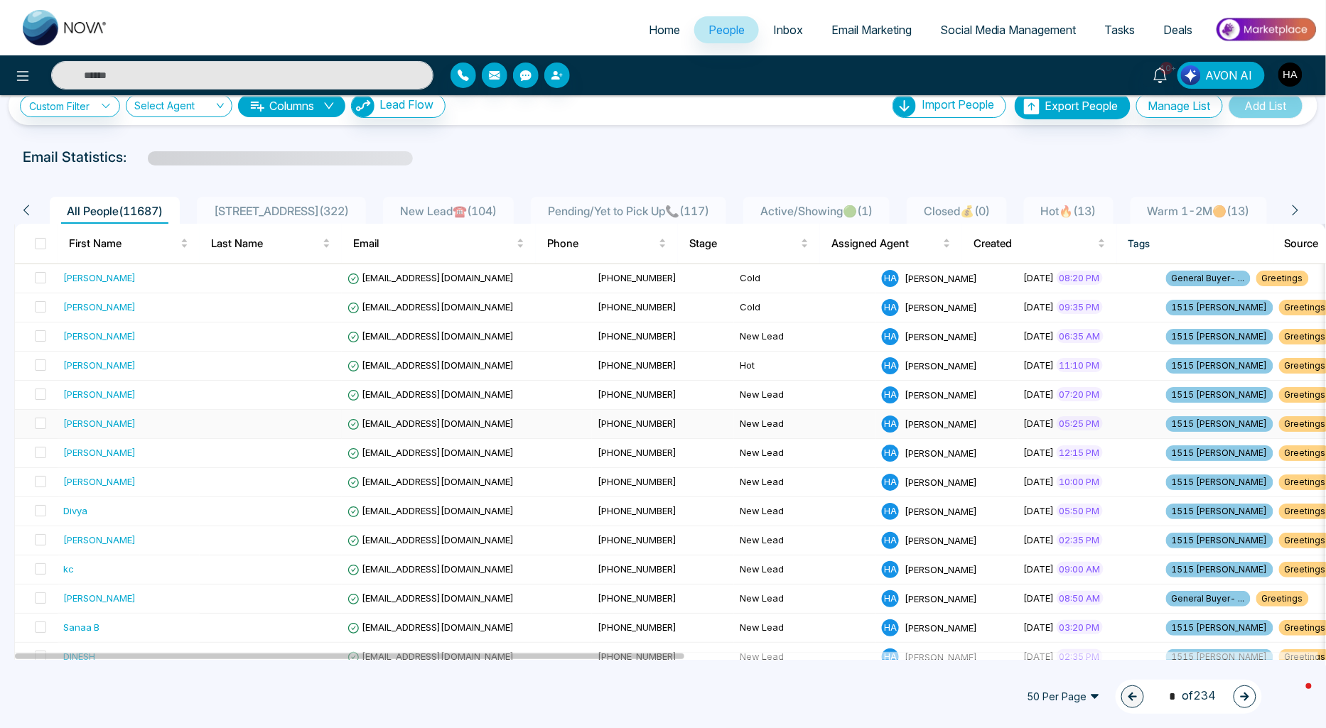
scroll to position [0, 0]
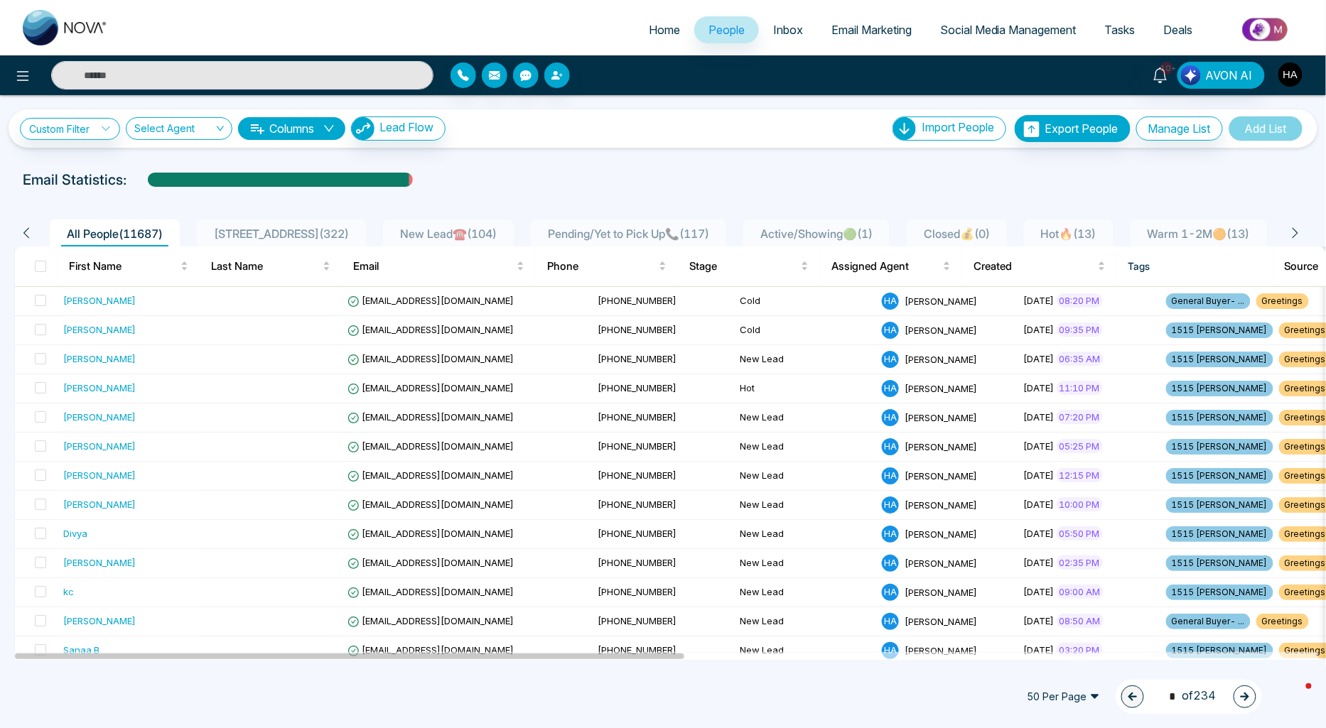
click at [1289, 76] on img "button" at bounding box center [1290, 75] width 24 height 24
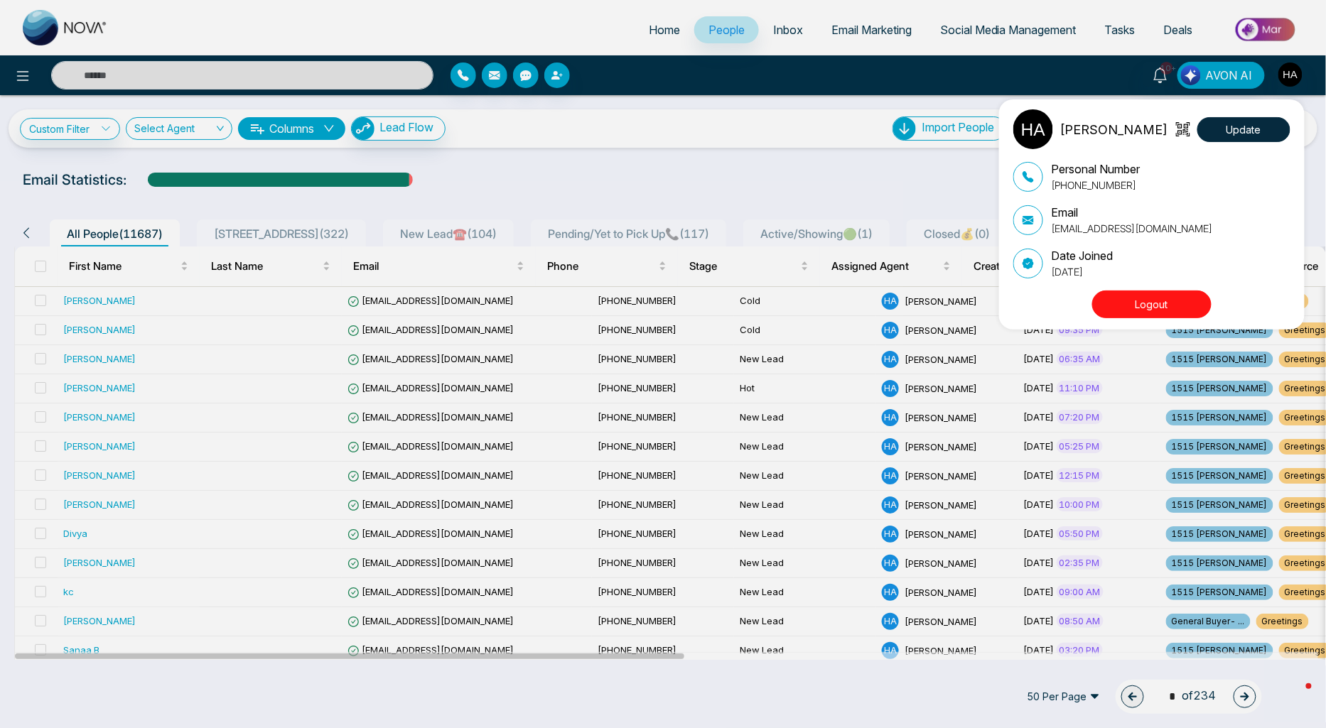
click at [1184, 308] on button "Logout" at bounding box center [1151, 305] width 119 height 28
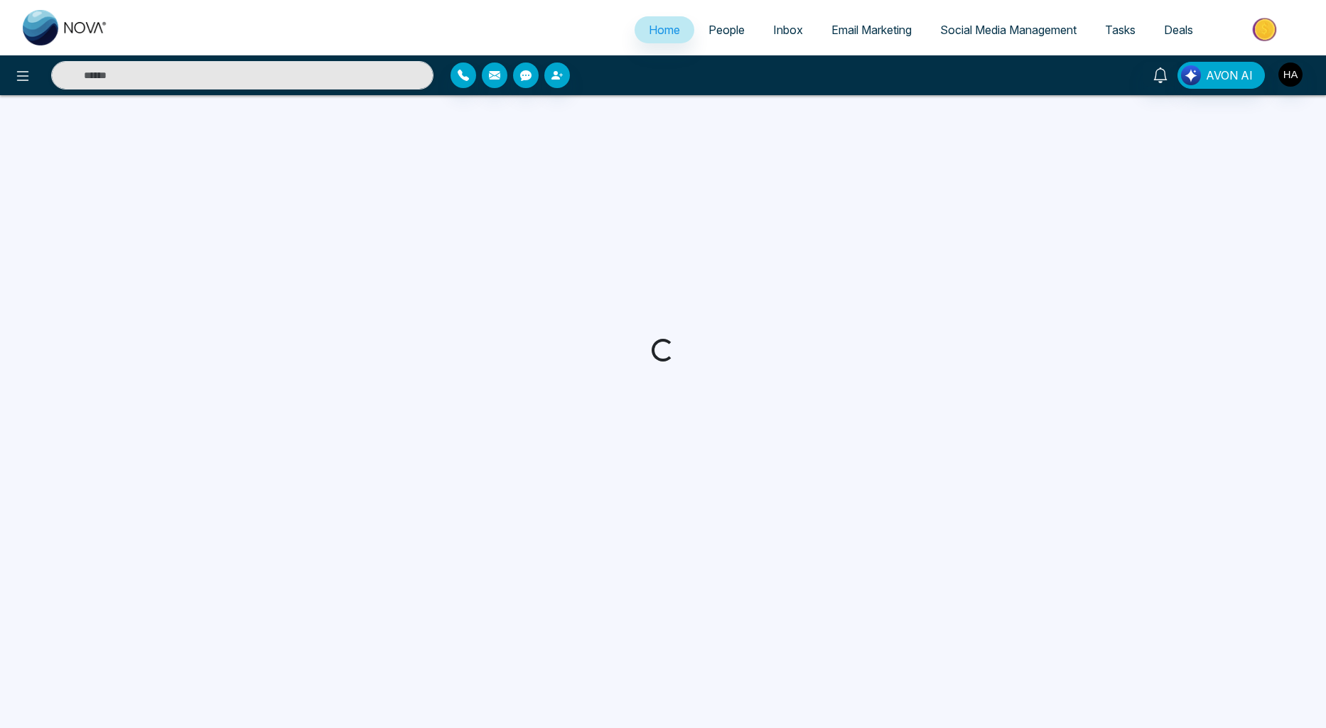
select select "*"
